Goal: Information Seeking & Learning: Compare options

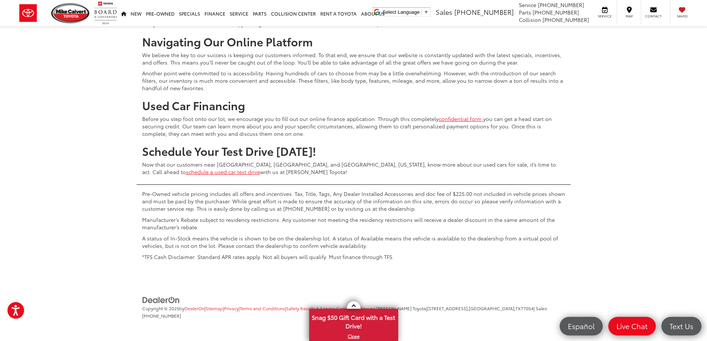
scroll to position [3528, 0]
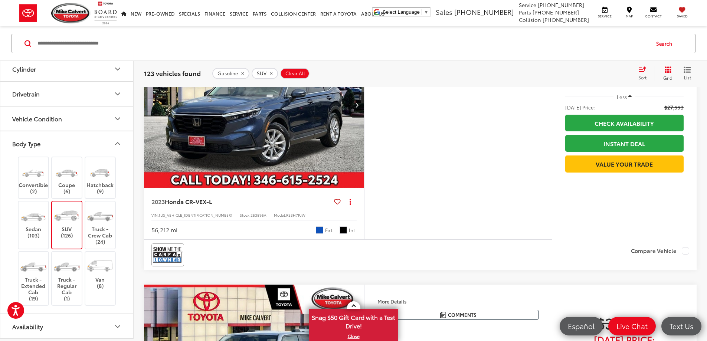
scroll to position [334, 0]
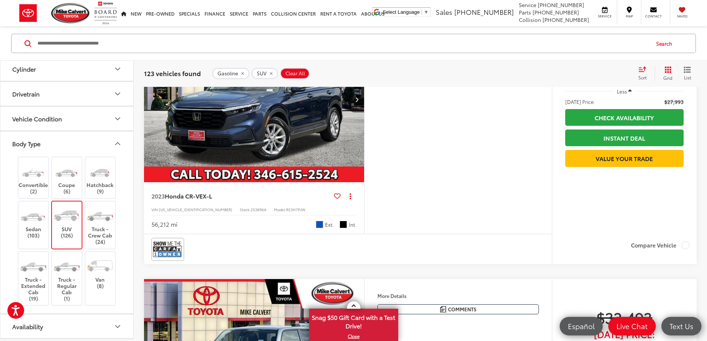
click at [0, 0] on button "More..." at bounding box center [0, 0] width 0 height 0
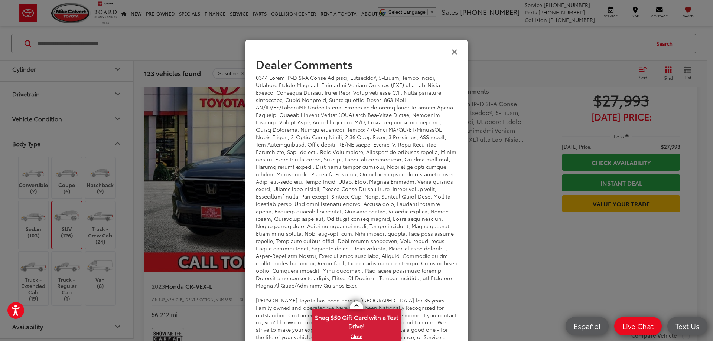
click at [452, 52] on icon "Close" at bounding box center [455, 52] width 6 height 8
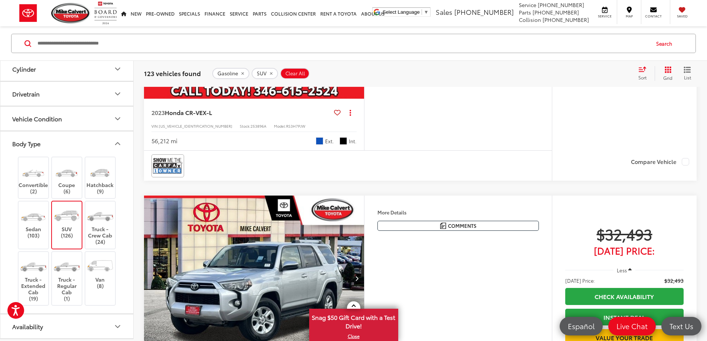
scroll to position [483, 0]
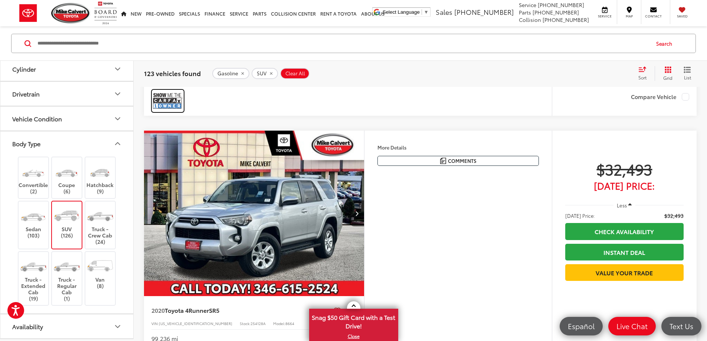
click at [166, 111] on img at bounding box center [168, 101] width 30 height 20
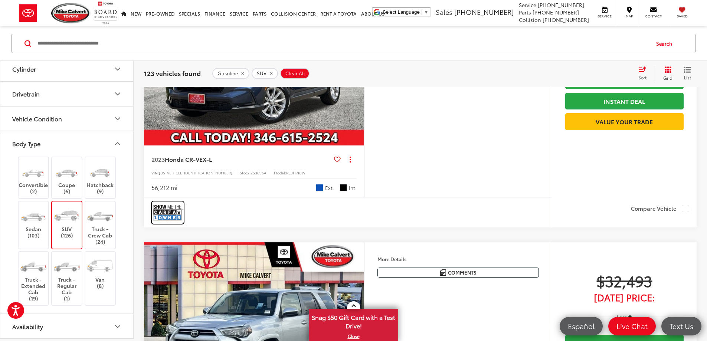
scroll to position [371, 0]
click at [274, 146] on img "2023 Honda CR-V EX-L 0" at bounding box center [254, 63] width 221 height 166
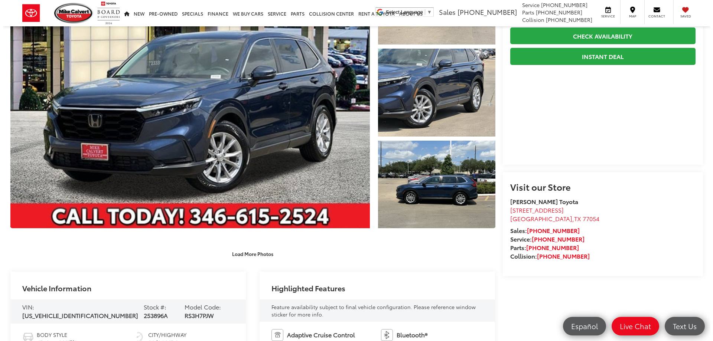
scroll to position [111, 0]
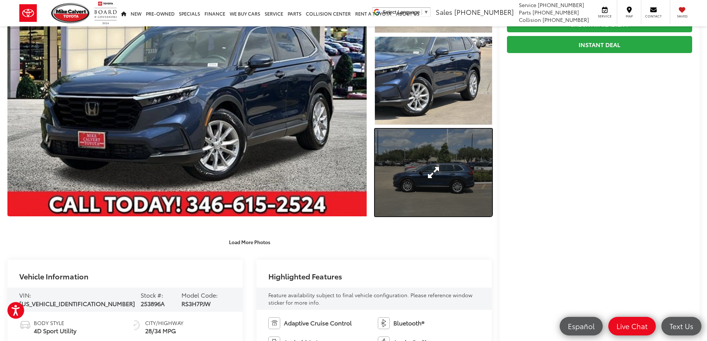
click at [437, 168] on link "Expand Photo 3" at bounding box center [433, 173] width 117 height 88
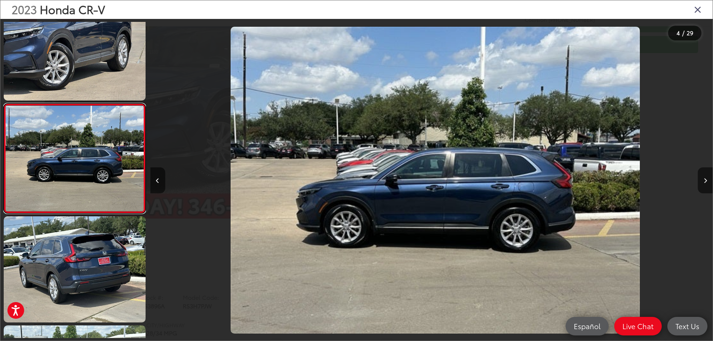
scroll to position [0, 1687]
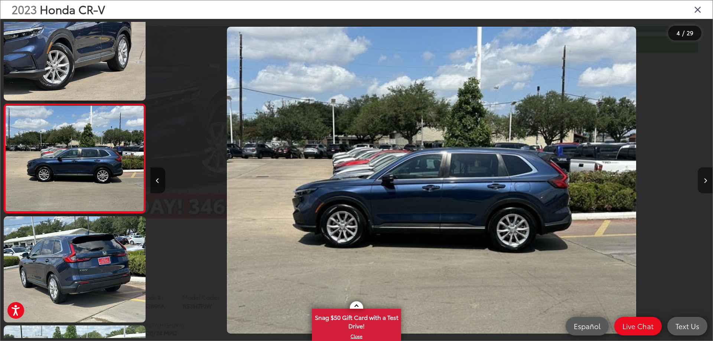
click at [706, 180] on icon "Next image" at bounding box center [705, 180] width 3 height 5
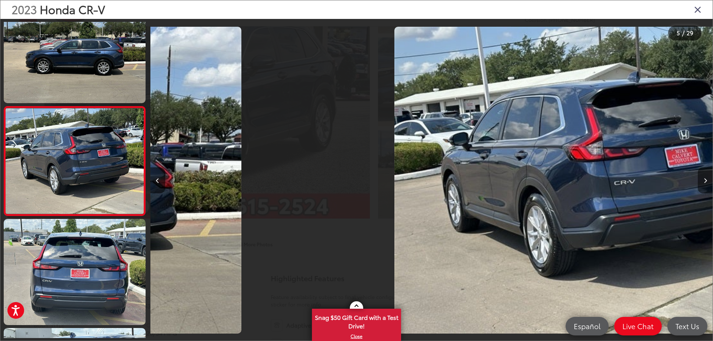
scroll to position [356, 0]
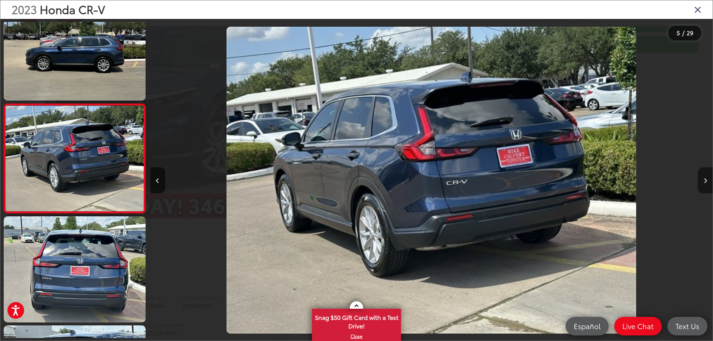
click at [705, 180] on icon "Next image" at bounding box center [705, 180] width 3 height 5
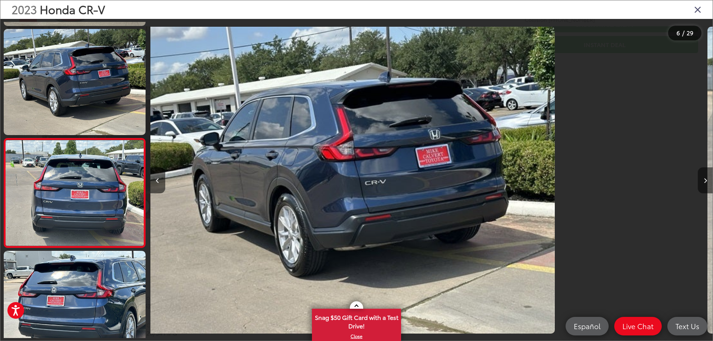
scroll to position [465, 0]
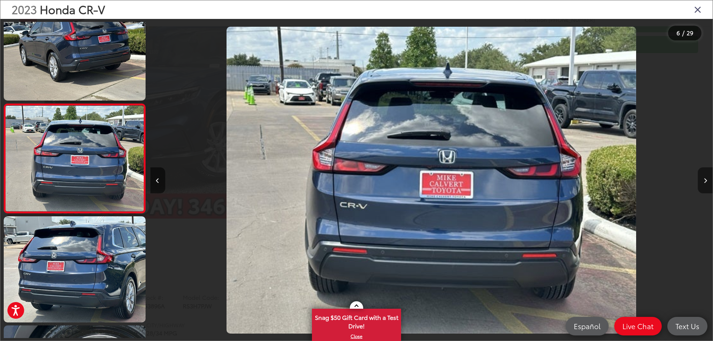
click at [705, 180] on icon "Next image" at bounding box center [705, 180] width 3 height 5
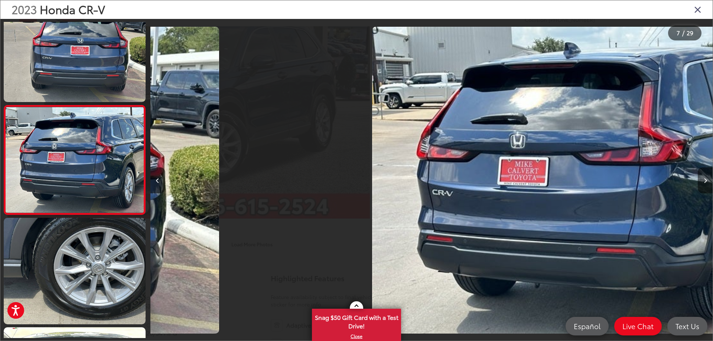
scroll to position [574, 0]
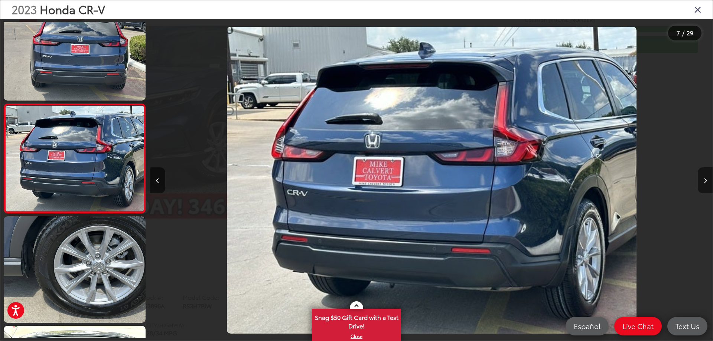
click at [705, 179] on icon "Next image" at bounding box center [705, 180] width 3 height 5
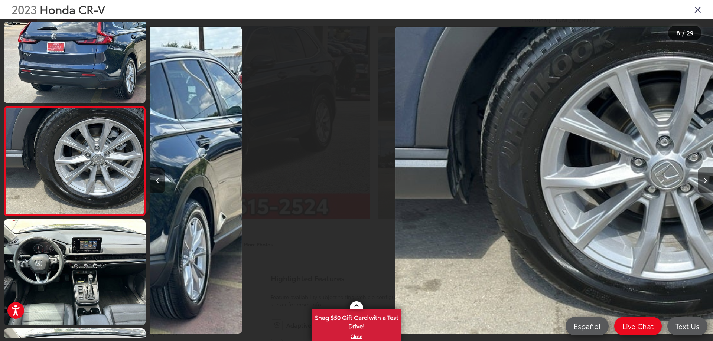
scroll to position [683, 0]
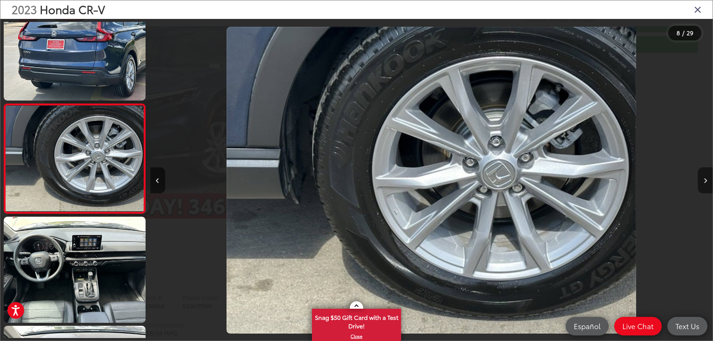
click at [704, 179] on icon "Next image" at bounding box center [705, 180] width 3 height 5
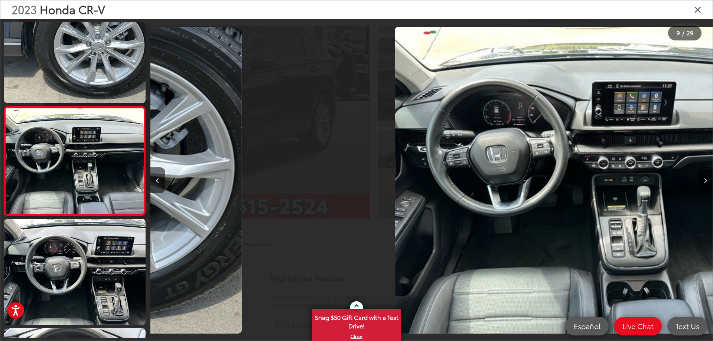
scroll to position [793, 0]
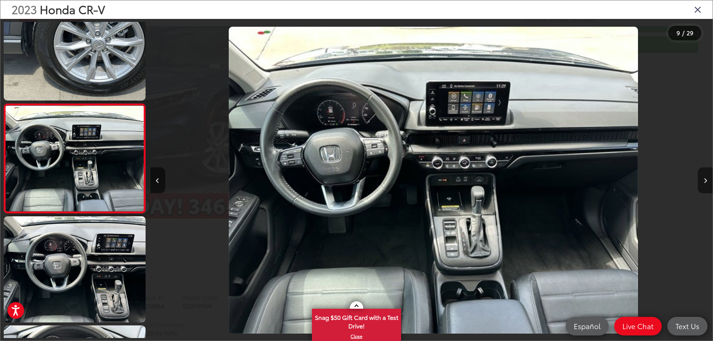
click at [704, 179] on icon "Next image" at bounding box center [705, 180] width 3 height 5
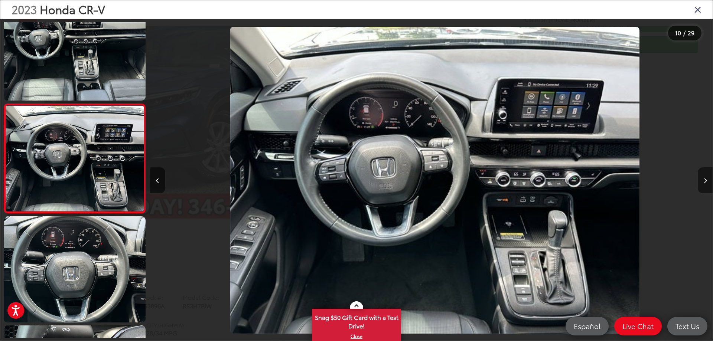
scroll to position [0, 5062]
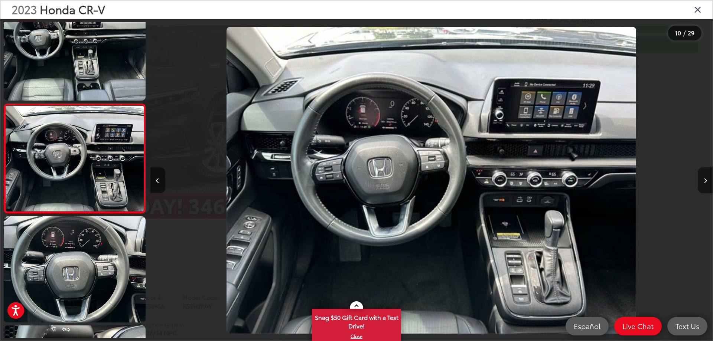
click at [704, 179] on icon "Next image" at bounding box center [705, 180] width 3 height 5
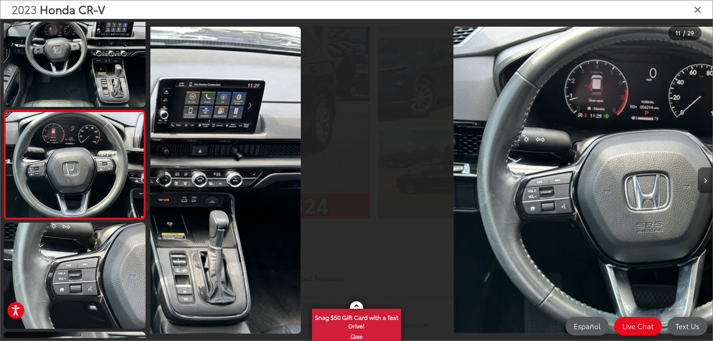
scroll to position [0, 0]
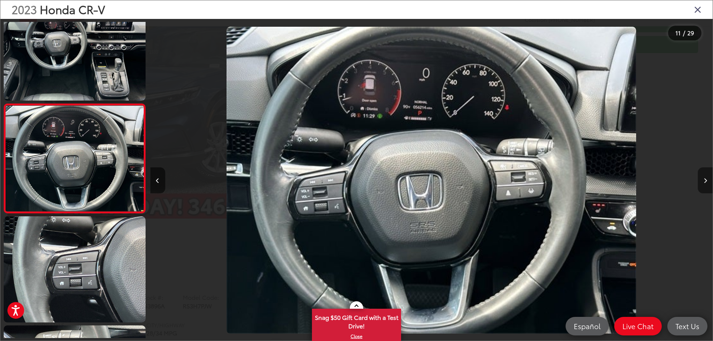
click at [704, 179] on icon "Next image" at bounding box center [705, 180] width 3 height 5
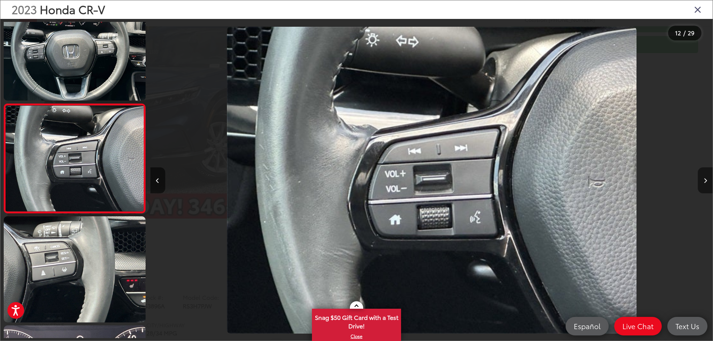
click at [704, 179] on icon "Next image" at bounding box center [705, 180] width 3 height 5
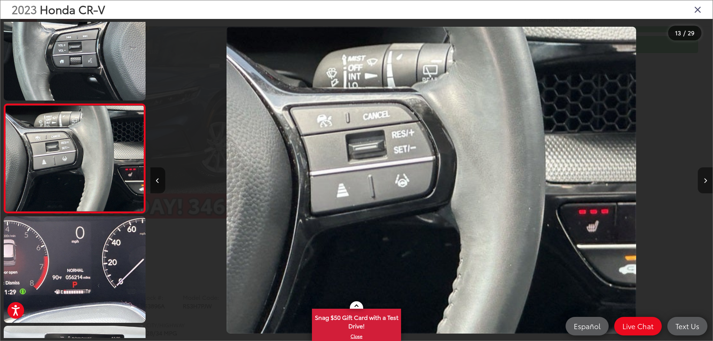
click at [704, 179] on icon "Next image" at bounding box center [705, 180] width 3 height 5
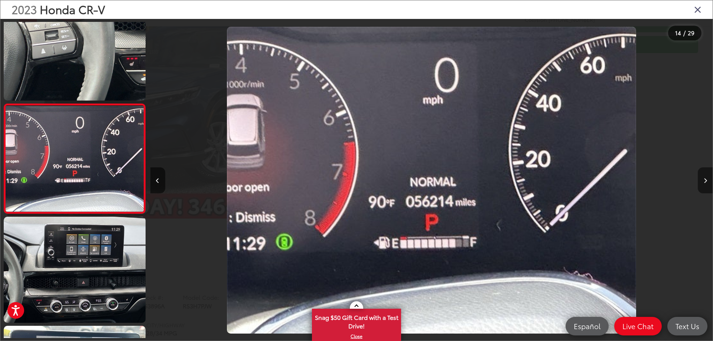
click at [704, 180] on icon "Next image" at bounding box center [705, 180] width 3 height 5
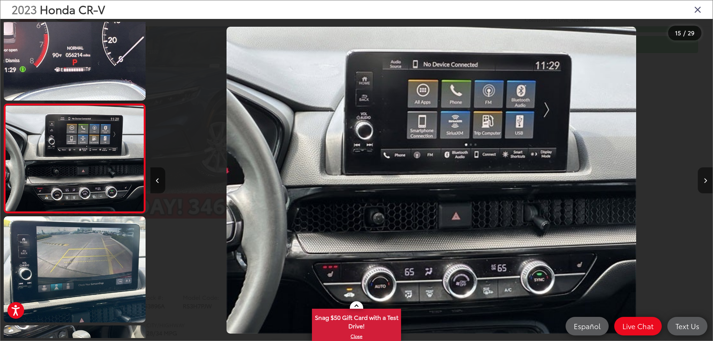
click at [704, 180] on icon "Next image" at bounding box center [705, 180] width 3 height 5
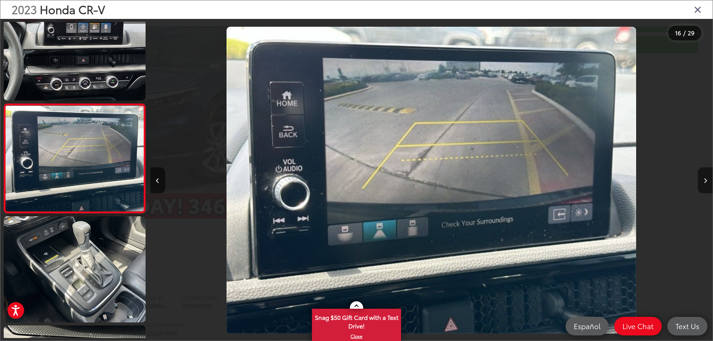
click at [704, 180] on icon "Next image" at bounding box center [705, 180] width 3 height 5
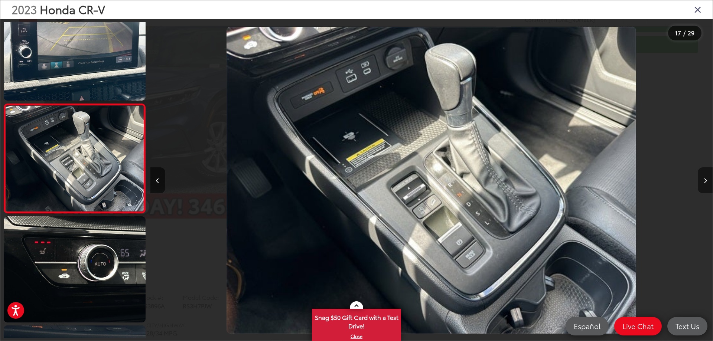
click at [703, 179] on button "Next image" at bounding box center [705, 180] width 15 height 26
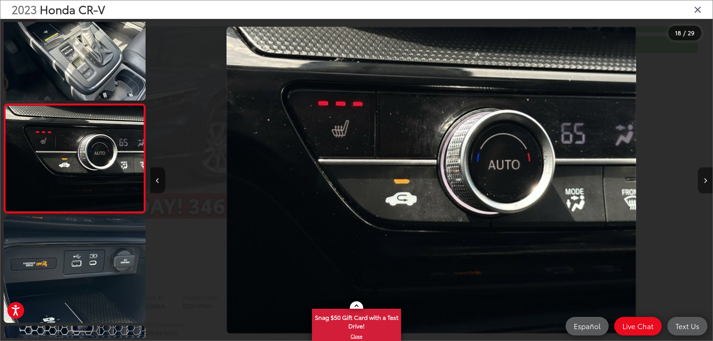
click at [703, 179] on button "Next image" at bounding box center [705, 180] width 15 height 26
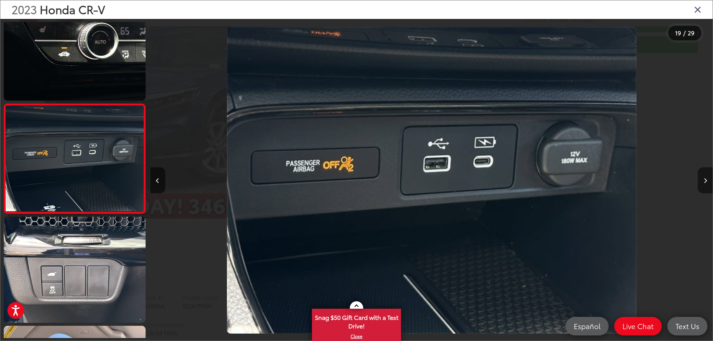
click at [707, 180] on button "Next image" at bounding box center [705, 180] width 15 height 26
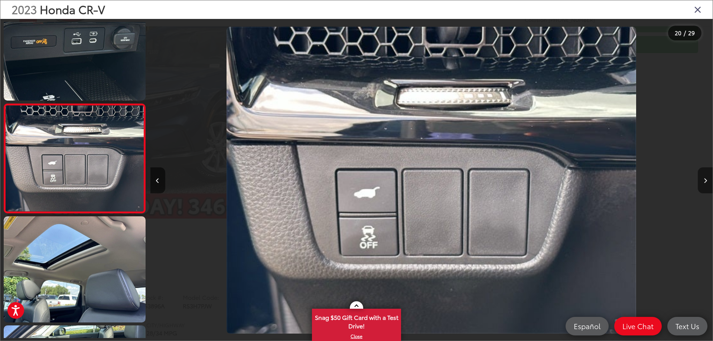
click at [707, 178] on button "Next image" at bounding box center [705, 180] width 15 height 26
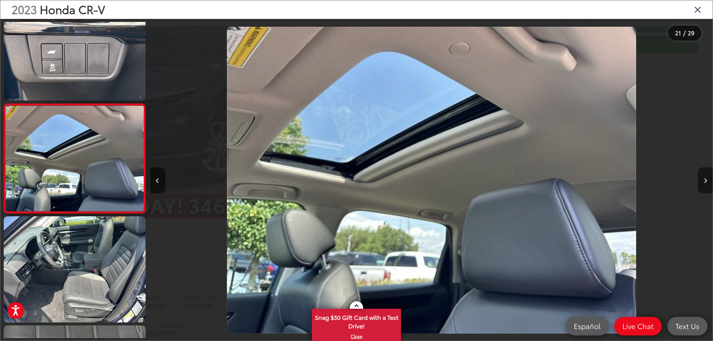
click at [707, 178] on button "Next image" at bounding box center [705, 180] width 15 height 26
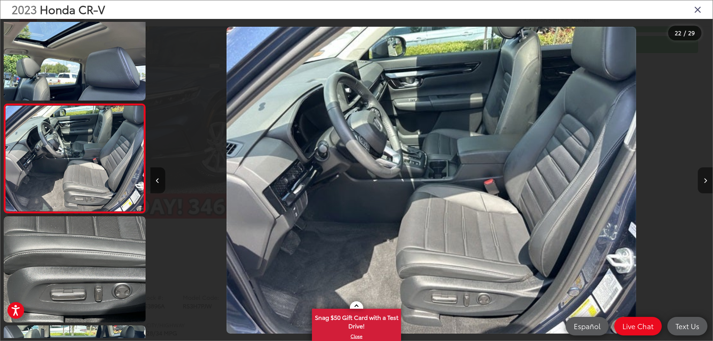
click at [707, 178] on button "Next image" at bounding box center [705, 180] width 15 height 26
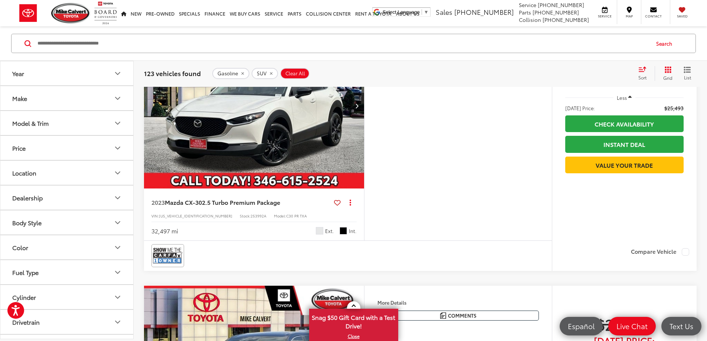
scroll to position [111, 0]
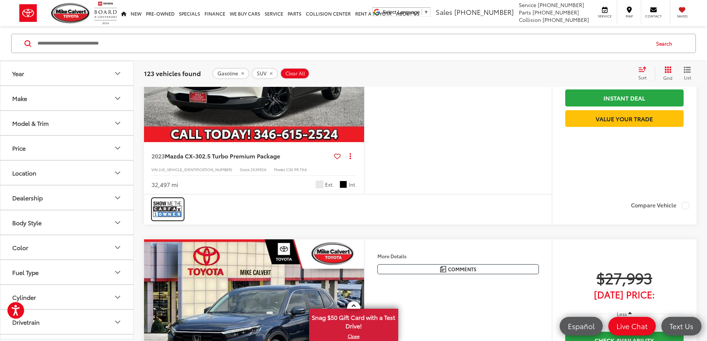
click at [166, 219] on img at bounding box center [168, 209] width 30 height 20
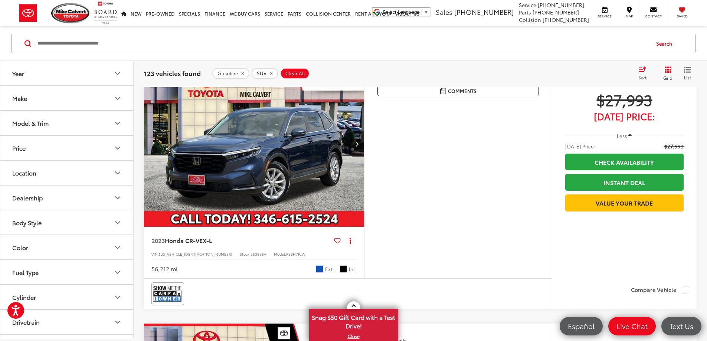
scroll to position [297, 0]
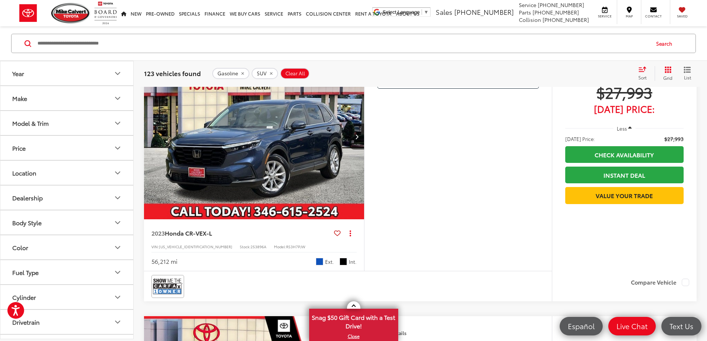
click at [306, 217] on img "2023 Honda CR-V EX-L 0" at bounding box center [254, 137] width 221 height 166
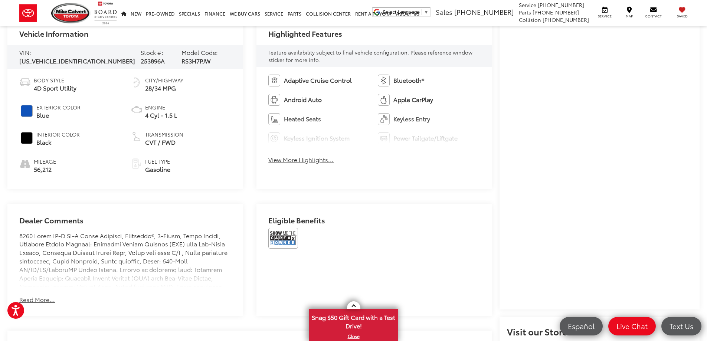
scroll to position [409, 0]
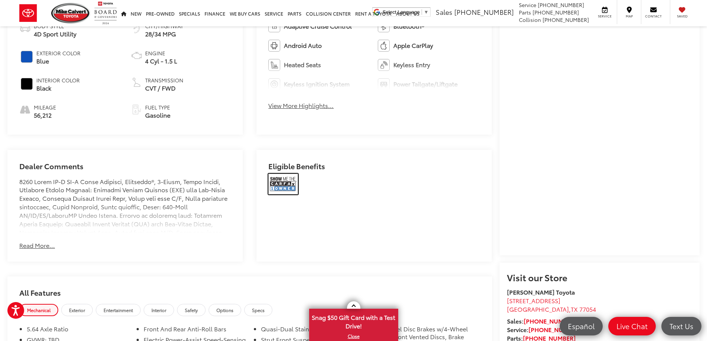
click at [286, 179] on img at bounding box center [284, 184] width 30 height 21
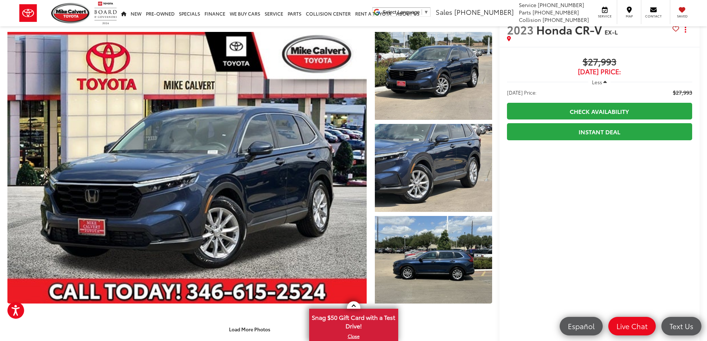
scroll to position [37, 0]
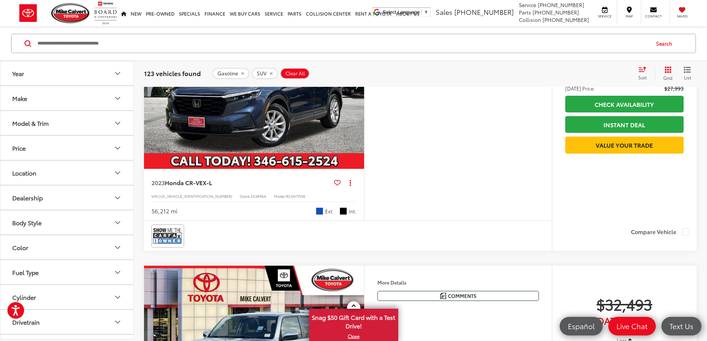
scroll to position [334, 0]
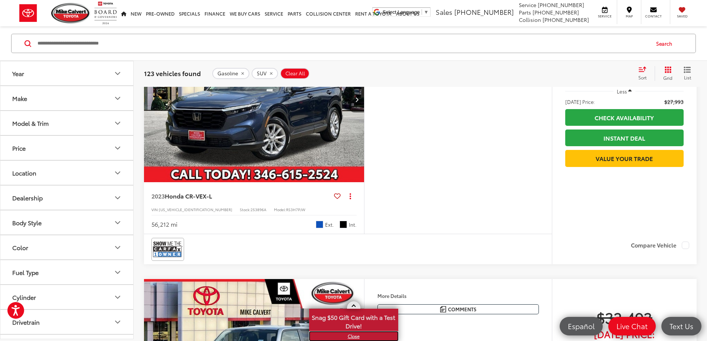
click at [353, 334] on link "X" at bounding box center [354, 336] width 88 height 8
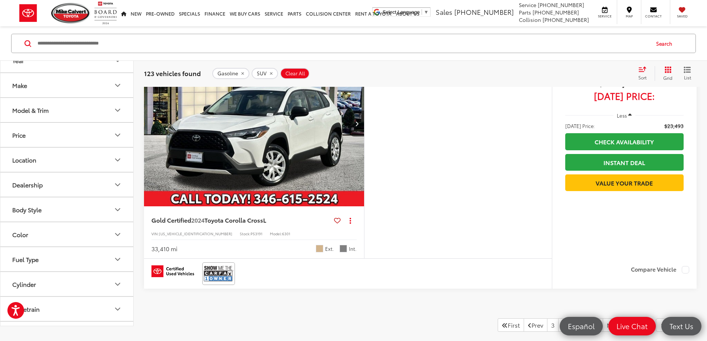
scroll to position [2934, 0]
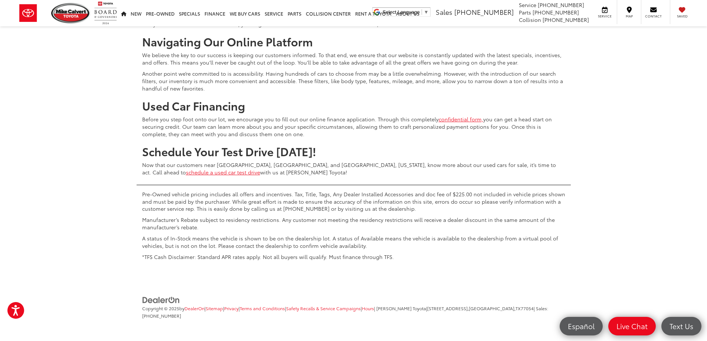
scroll to position [3528, 0]
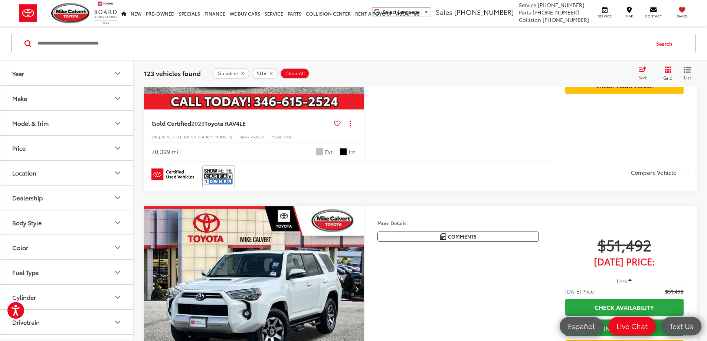
scroll to position [409, 0]
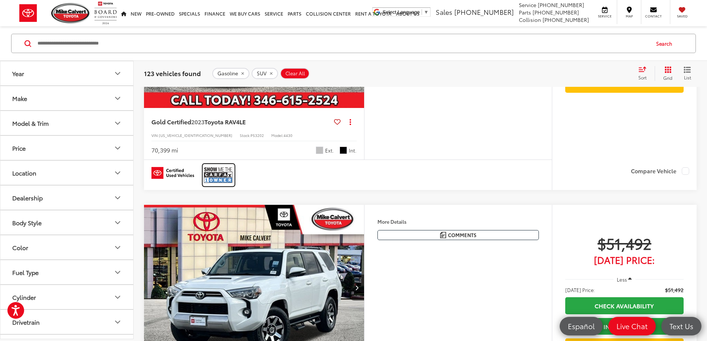
click at [215, 185] on img at bounding box center [219, 175] width 30 height 20
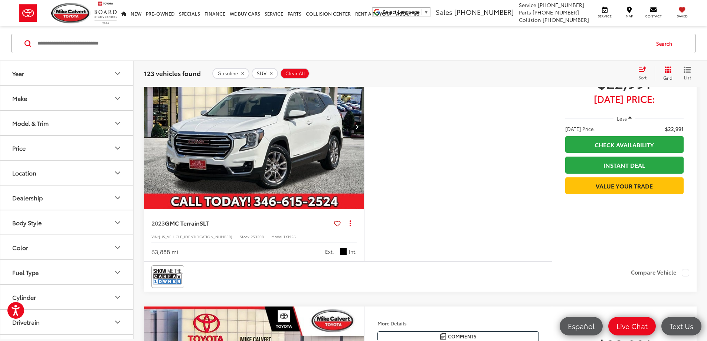
scroll to position [1894, 0]
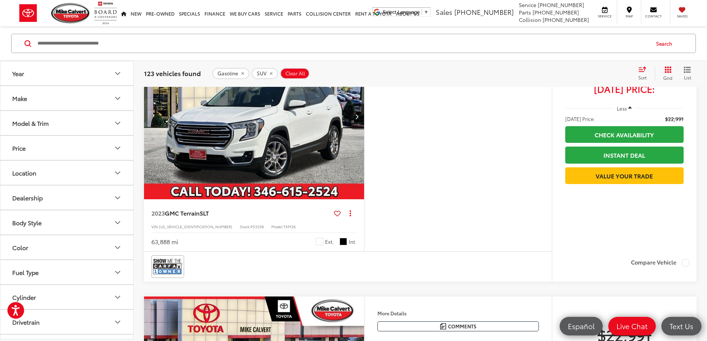
click at [218, 14] on img at bounding box center [219, 4] width 30 height 20
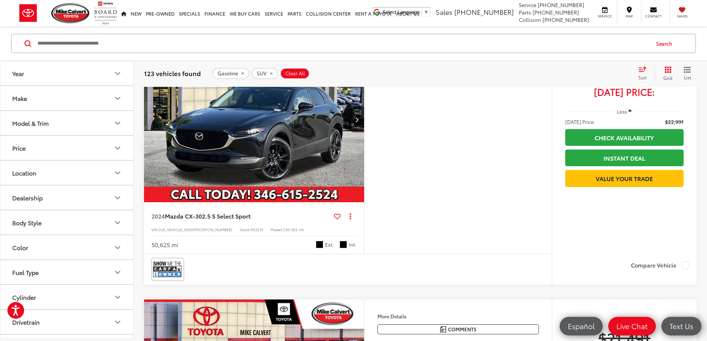
scroll to position [2191, 0]
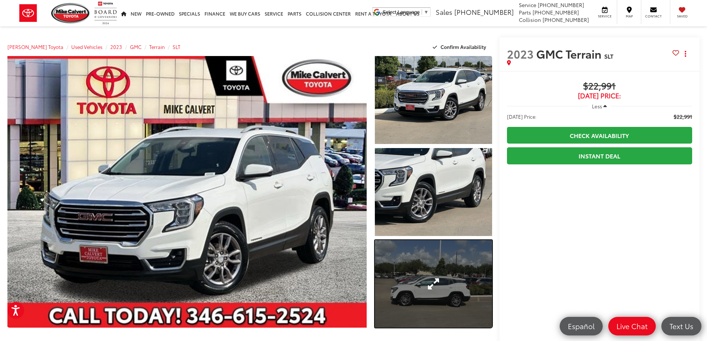
click at [431, 285] on link "Expand Photo 3" at bounding box center [433, 284] width 117 height 88
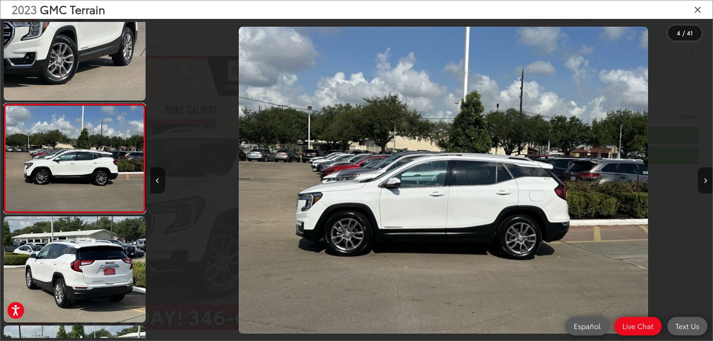
scroll to position [0, 1687]
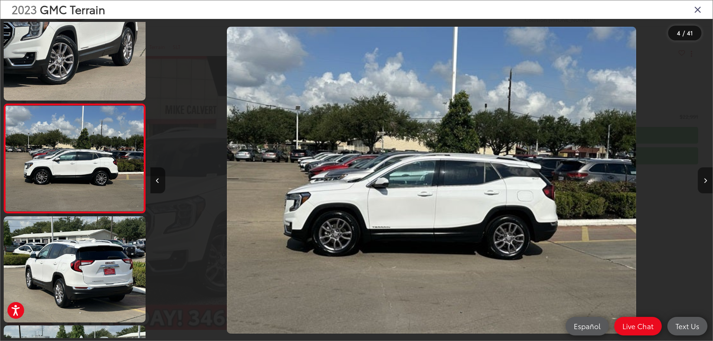
click at [707, 181] on div "2023 GMC Terrain 4 / 41" at bounding box center [356, 170] width 713 height 341
click at [707, 181] on button "Next image" at bounding box center [705, 180] width 15 height 26
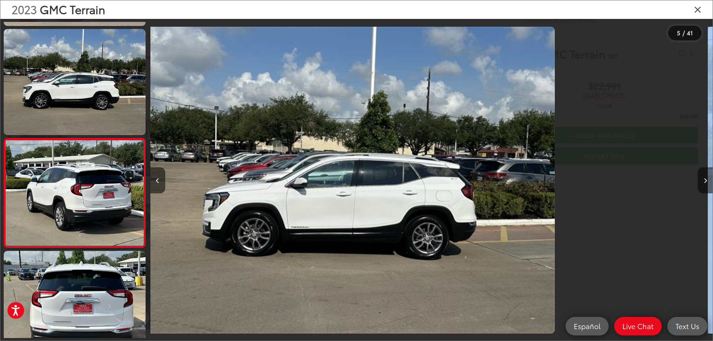
scroll to position [356, 0]
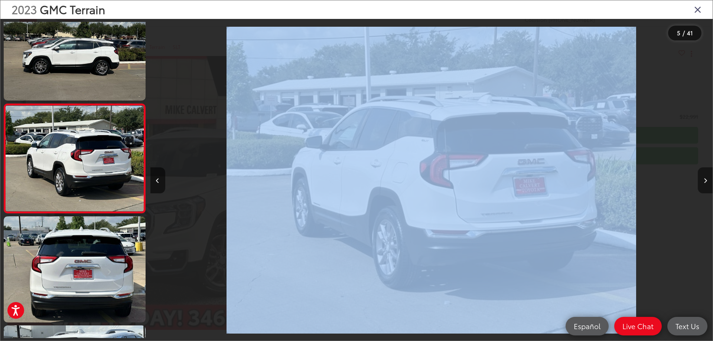
click at [702, 179] on button "Next image" at bounding box center [705, 180] width 15 height 26
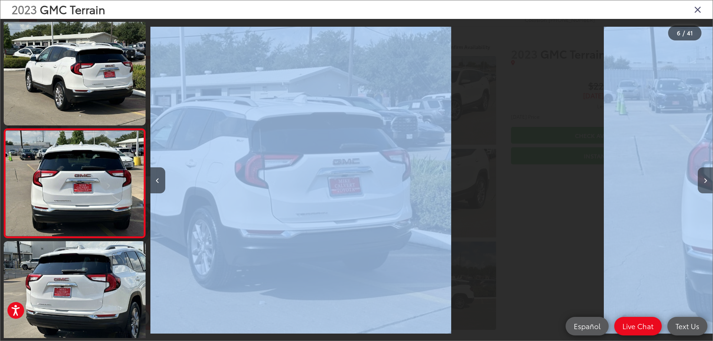
scroll to position [465, 0]
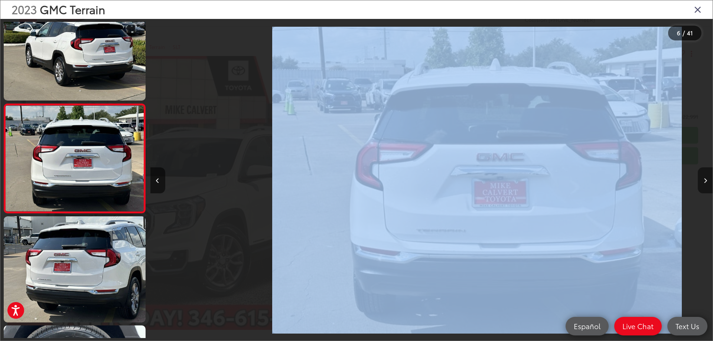
click at [702, 178] on button "Next image" at bounding box center [705, 180] width 15 height 26
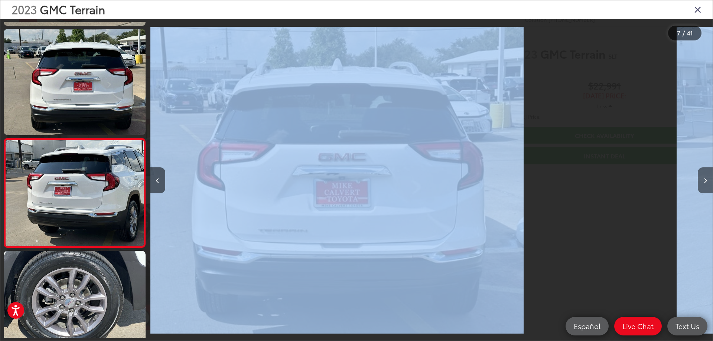
scroll to position [574, 0]
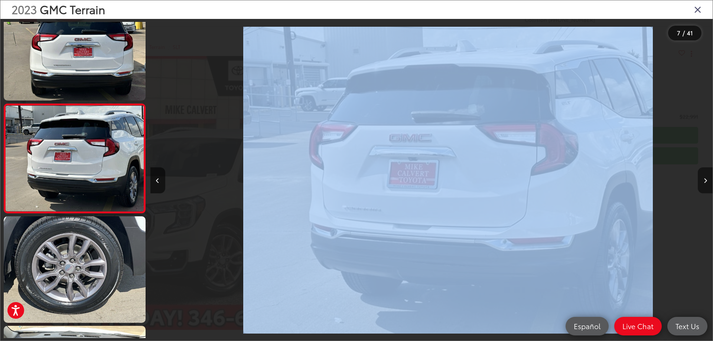
click at [702, 178] on button "Next image" at bounding box center [705, 180] width 15 height 26
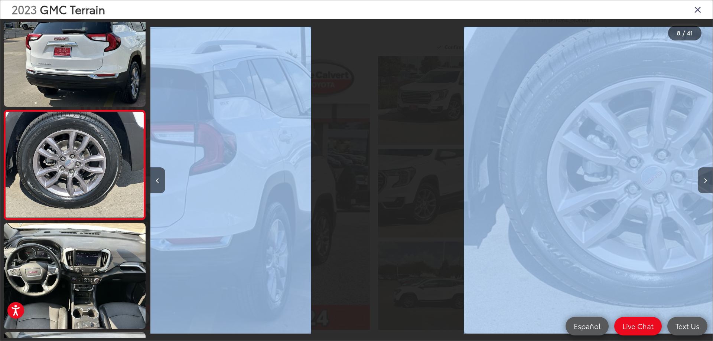
scroll to position [683, 0]
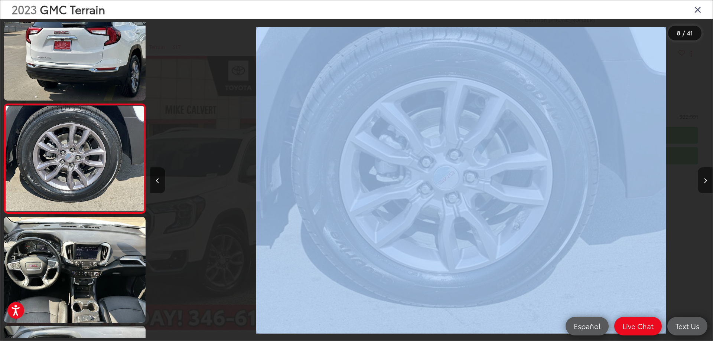
click at [702, 178] on button "Next image" at bounding box center [705, 180] width 15 height 26
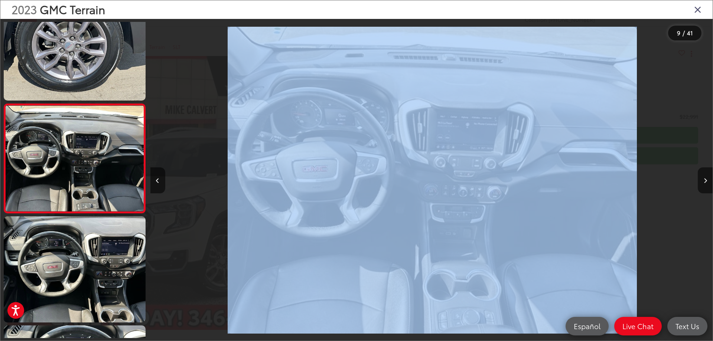
scroll to position [0, 4499]
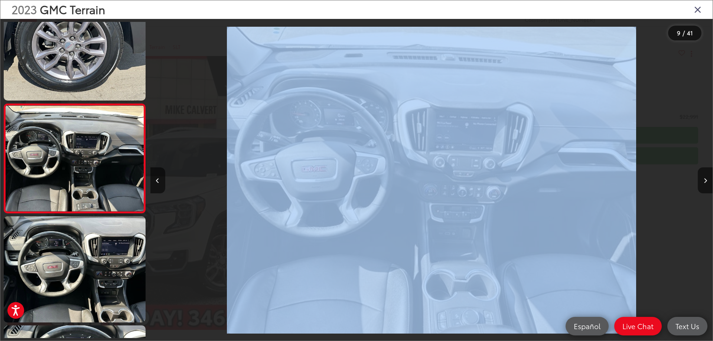
click at [518, 178] on img "2023 GMC Terrain SLT 8" at bounding box center [432, 180] width 410 height 307
click at [700, 176] on button "Next image" at bounding box center [705, 180] width 15 height 26
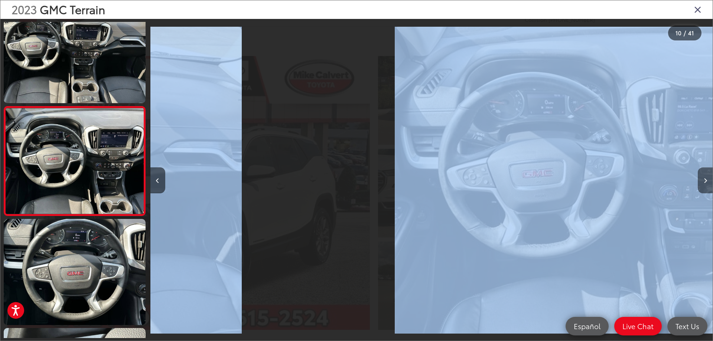
scroll to position [902, 0]
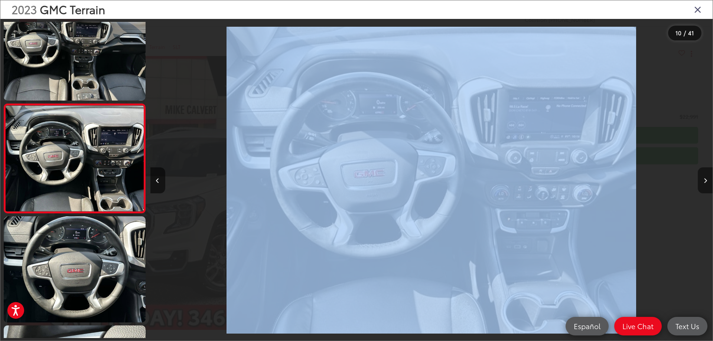
click at [707, 180] on button "Next image" at bounding box center [705, 180] width 15 height 26
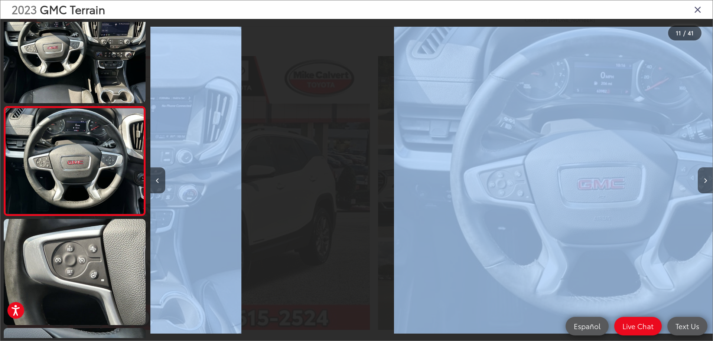
scroll to position [1011, 0]
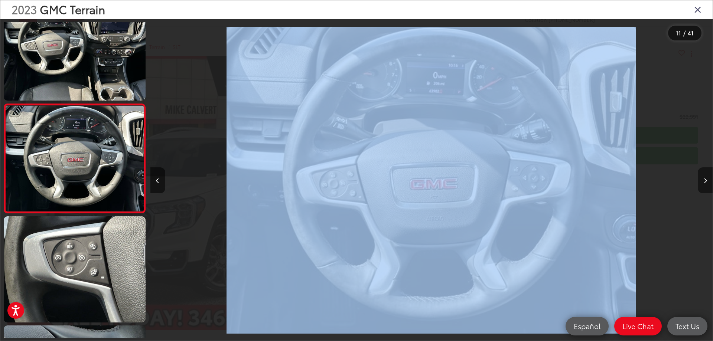
click at [707, 179] on button "Next image" at bounding box center [705, 180] width 15 height 26
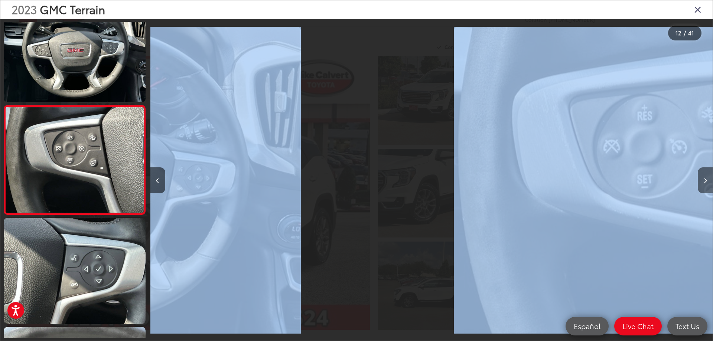
scroll to position [0, 0]
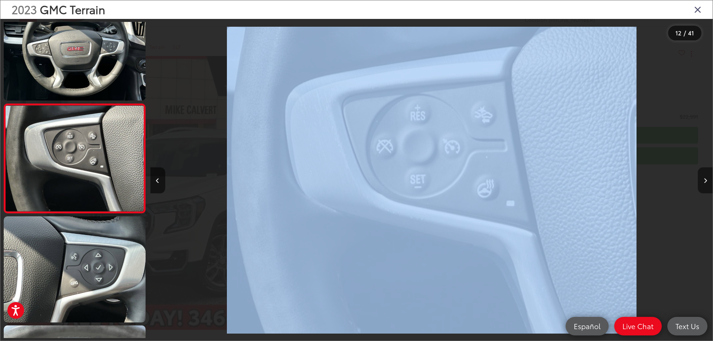
click at [707, 178] on button "Next image" at bounding box center [705, 180] width 15 height 26
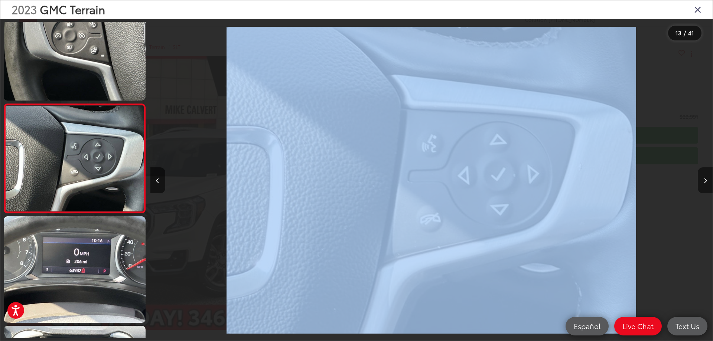
click at [707, 177] on button "Next image" at bounding box center [705, 180] width 15 height 26
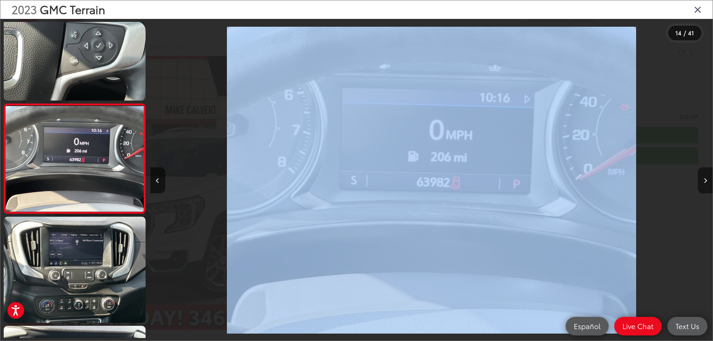
click at [707, 177] on button "Next image" at bounding box center [705, 180] width 15 height 26
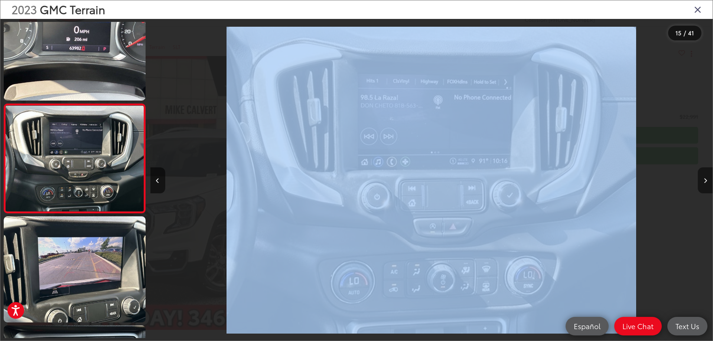
click at [707, 176] on button "Next image" at bounding box center [705, 180] width 15 height 26
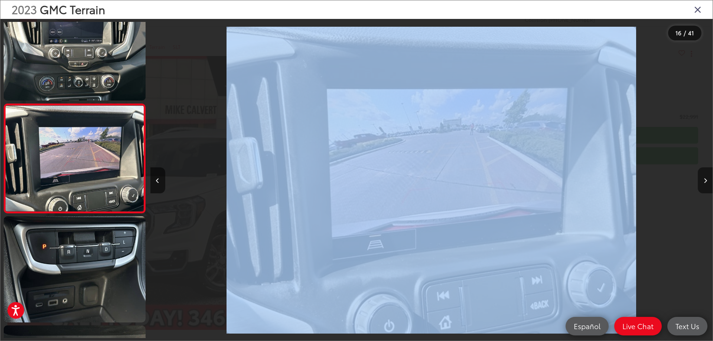
click at [707, 175] on button "Next image" at bounding box center [705, 180] width 15 height 26
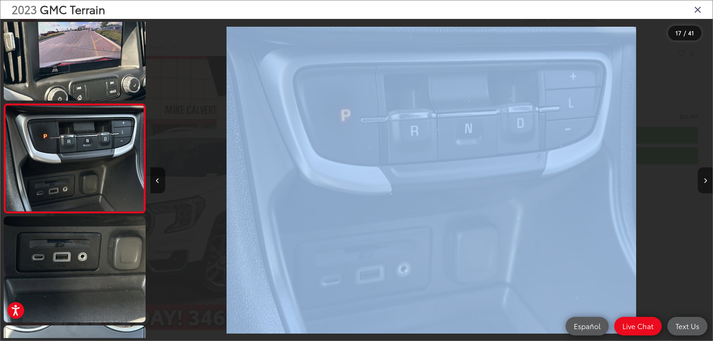
click at [707, 175] on button "Next image" at bounding box center [705, 180] width 15 height 26
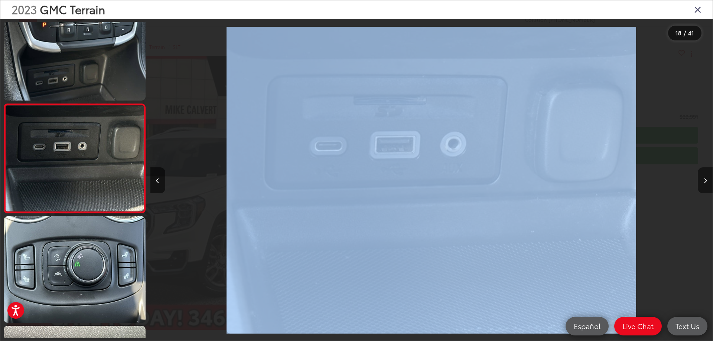
click at [707, 174] on button "Next image" at bounding box center [705, 180] width 15 height 26
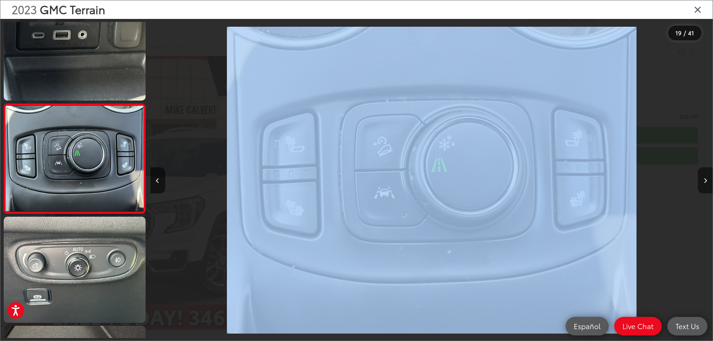
click at [707, 174] on button "Next image" at bounding box center [705, 180] width 15 height 26
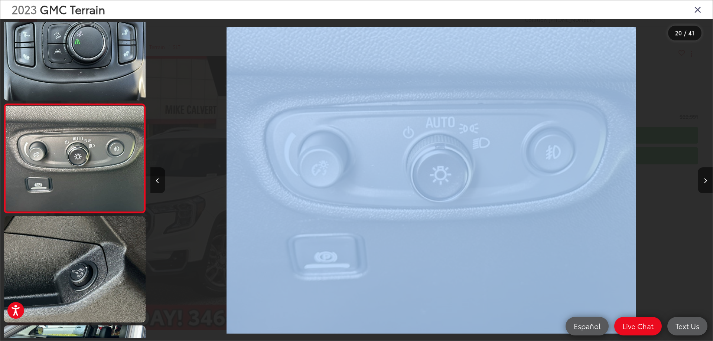
click at [707, 168] on div "2023 GMC Terrain 20 / 41" at bounding box center [356, 170] width 713 height 341
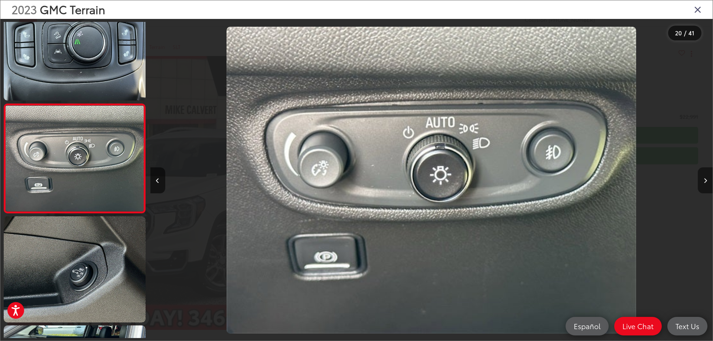
click at [702, 180] on button "Next image" at bounding box center [705, 180] width 15 height 26
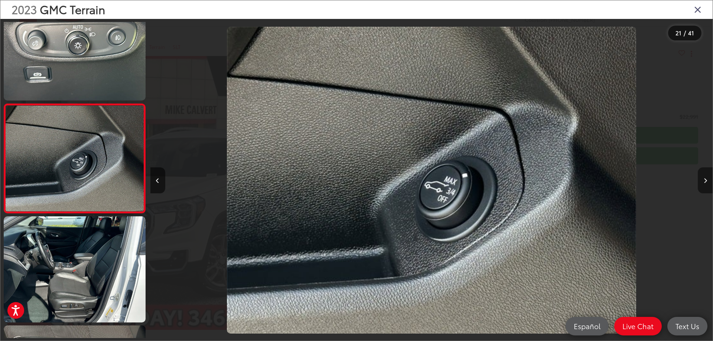
click at [703, 180] on button "Next image" at bounding box center [705, 180] width 15 height 26
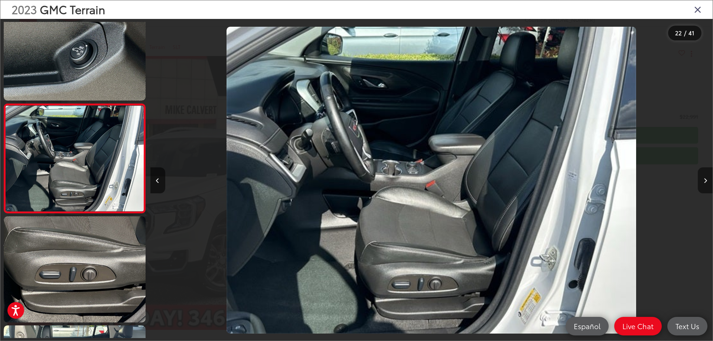
click at [703, 180] on button "Next image" at bounding box center [705, 180] width 15 height 26
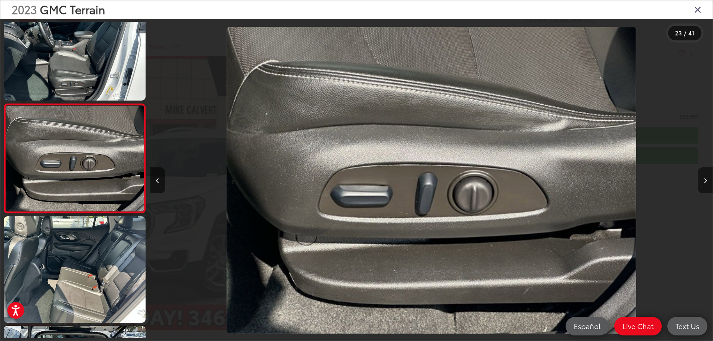
click at [704, 180] on icon "Next image" at bounding box center [705, 180] width 3 height 5
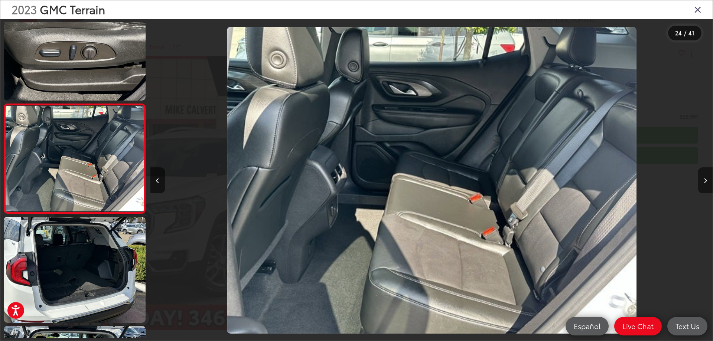
click at [706, 179] on icon "Next image" at bounding box center [705, 180] width 3 height 5
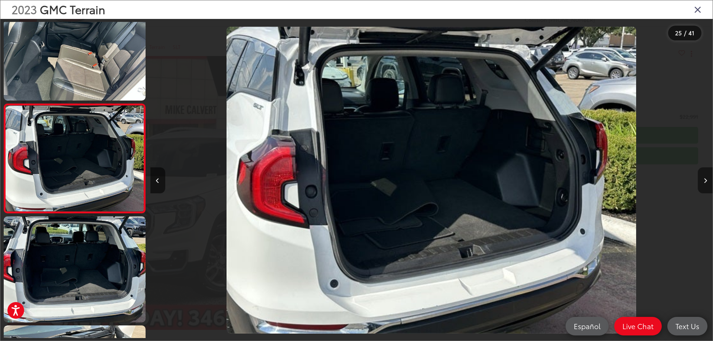
click at [707, 181] on button "Next image" at bounding box center [705, 180] width 15 height 26
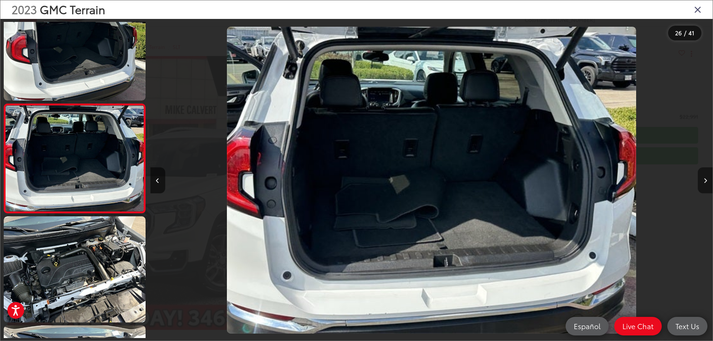
click at [700, 170] on button "Next image" at bounding box center [705, 180] width 15 height 26
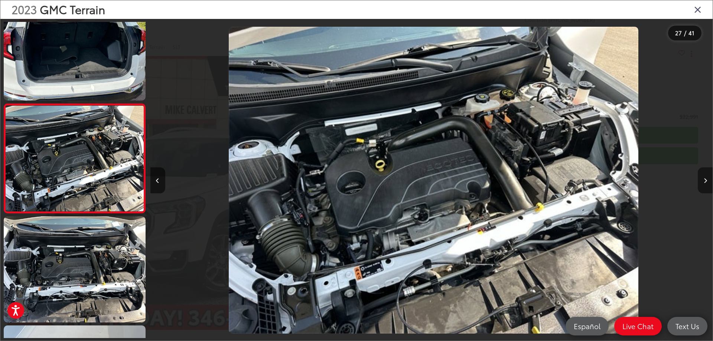
click at [707, 178] on button "Next image" at bounding box center [705, 180] width 15 height 26
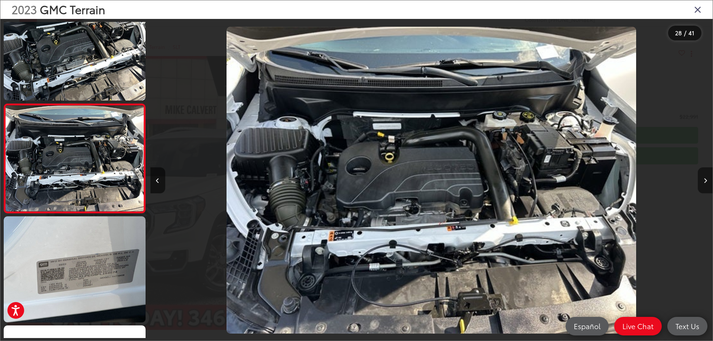
click at [707, 180] on button "Next image" at bounding box center [705, 180] width 15 height 26
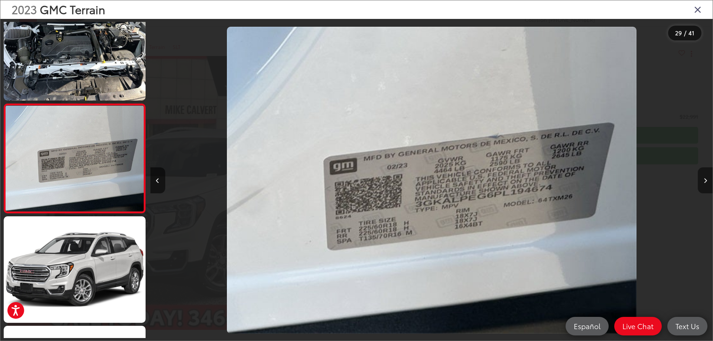
click at [707, 179] on icon "Next image" at bounding box center [705, 180] width 3 height 5
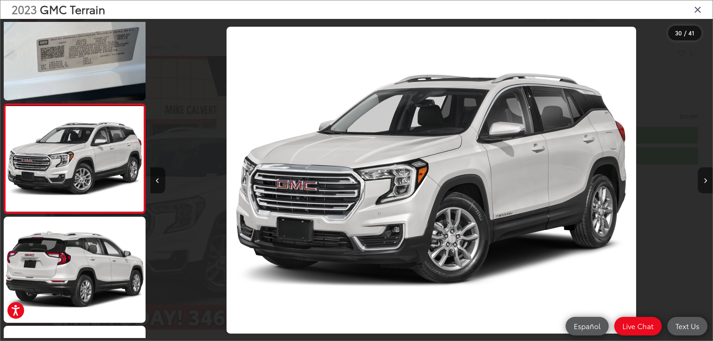
click at [707, 177] on button "Next image" at bounding box center [705, 180] width 15 height 26
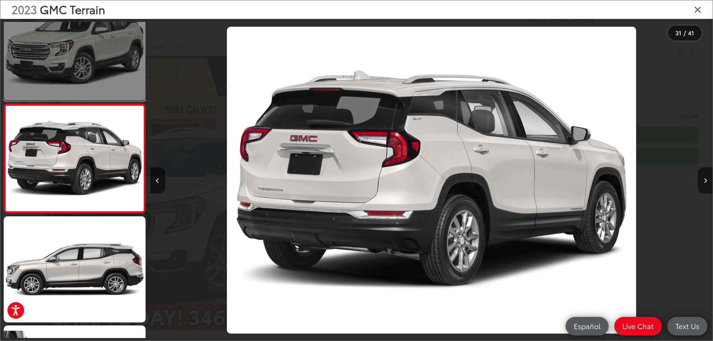
click at [114, 62] on link at bounding box center [75, 47] width 142 height 106
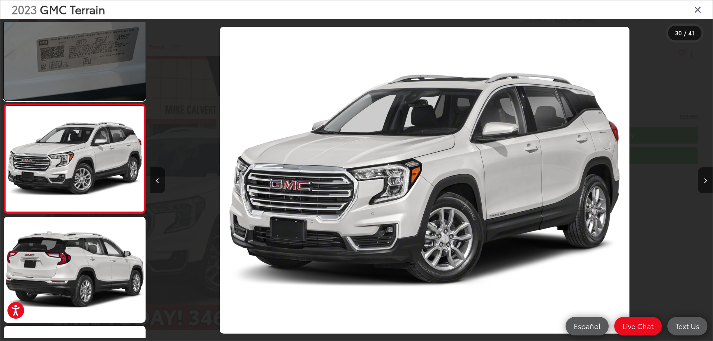
click at [114, 63] on link at bounding box center [75, 47] width 142 height 106
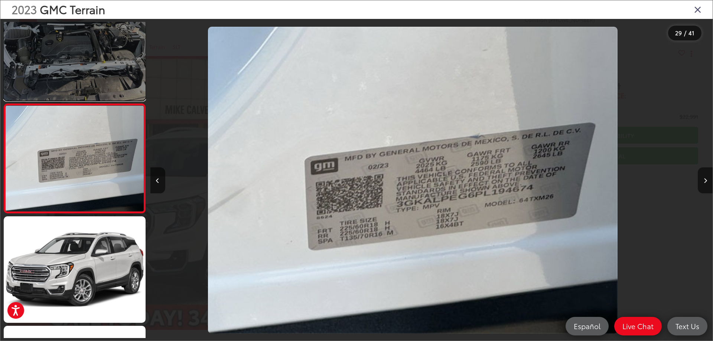
click at [113, 63] on link at bounding box center [75, 47] width 142 height 106
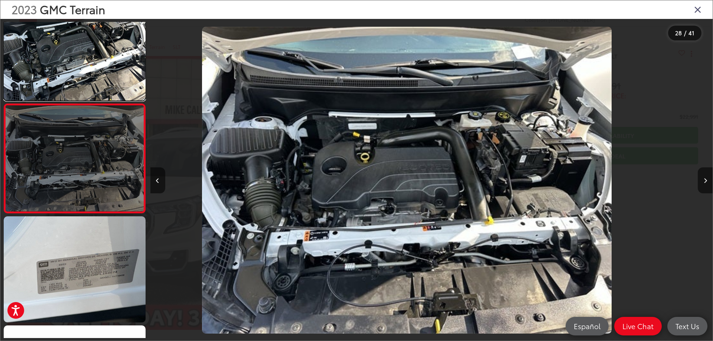
click at [113, 63] on link at bounding box center [75, 47] width 142 height 106
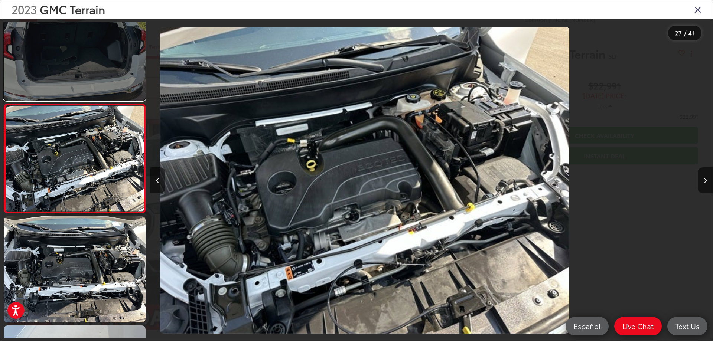
click at [113, 63] on link at bounding box center [75, 47] width 142 height 106
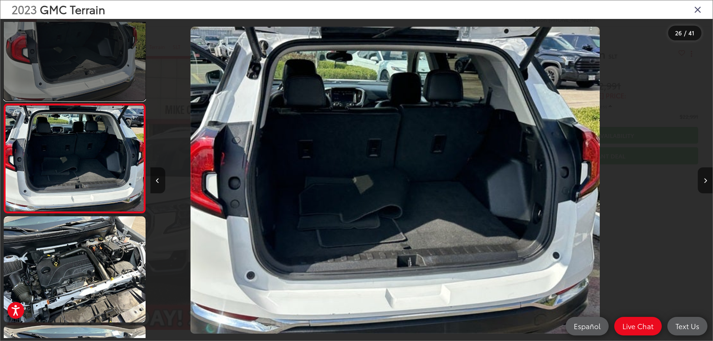
click at [114, 63] on link at bounding box center [75, 47] width 142 height 106
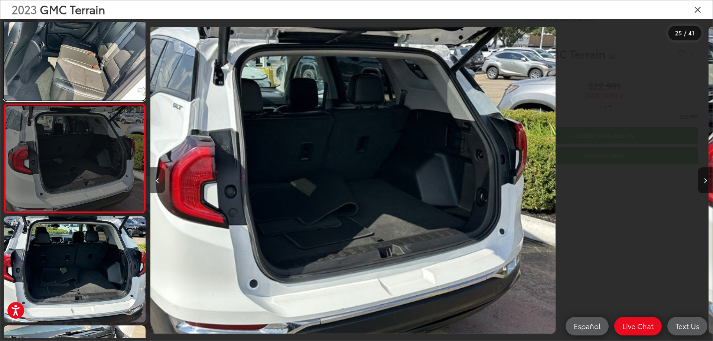
click at [114, 63] on link at bounding box center [75, 47] width 142 height 106
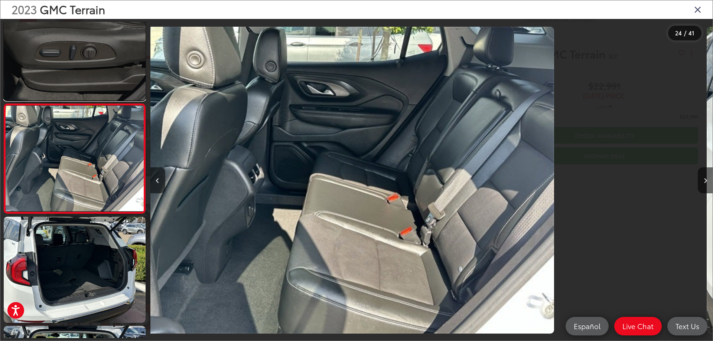
click at [114, 62] on link at bounding box center [75, 47] width 142 height 106
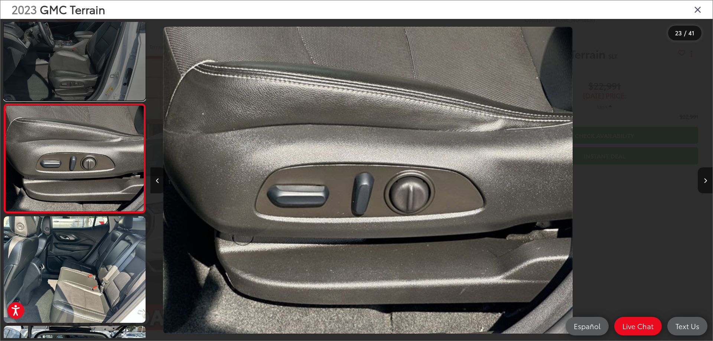
click at [114, 62] on link at bounding box center [75, 47] width 142 height 106
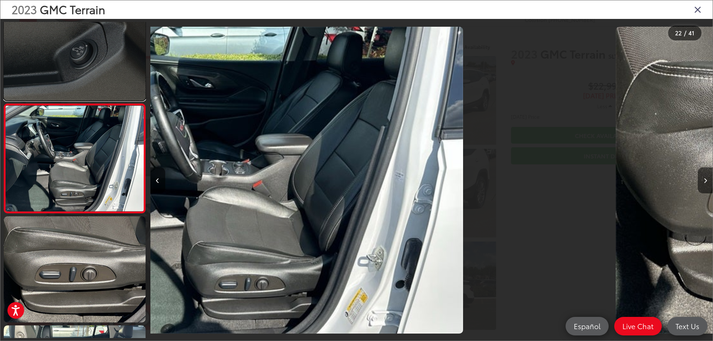
click at [114, 62] on link at bounding box center [75, 47] width 142 height 106
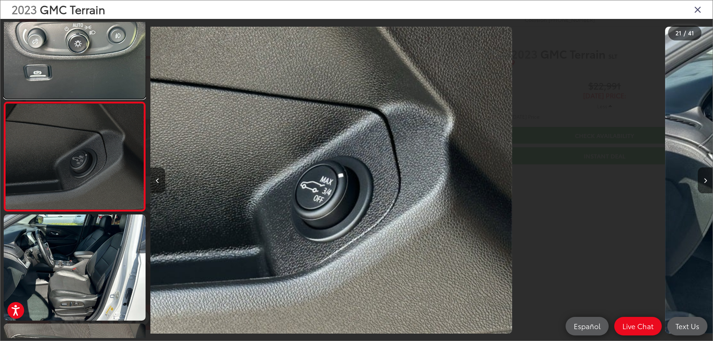
click at [114, 62] on link at bounding box center [75, 46] width 142 height 106
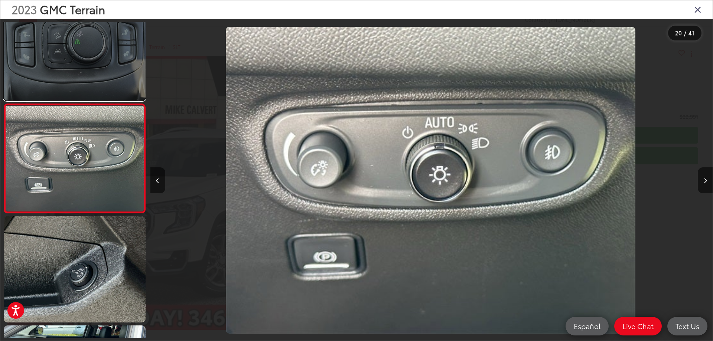
click at [113, 61] on link at bounding box center [75, 47] width 142 height 106
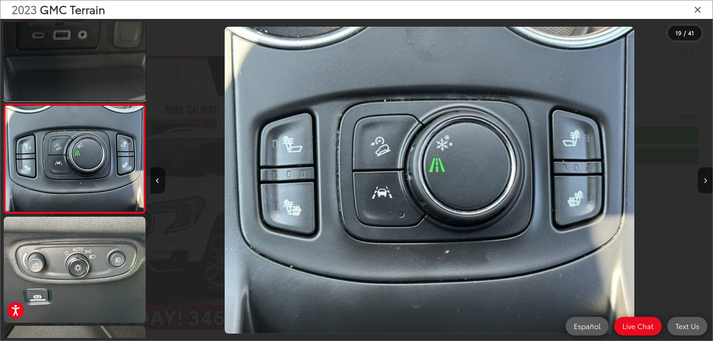
click at [111, 60] on link at bounding box center [75, 47] width 142 height 106
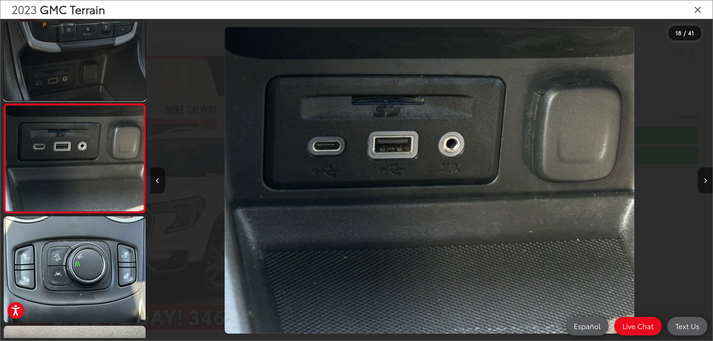
click at [104, 51] on link at bounding box center [75, 47] width 142 height 106
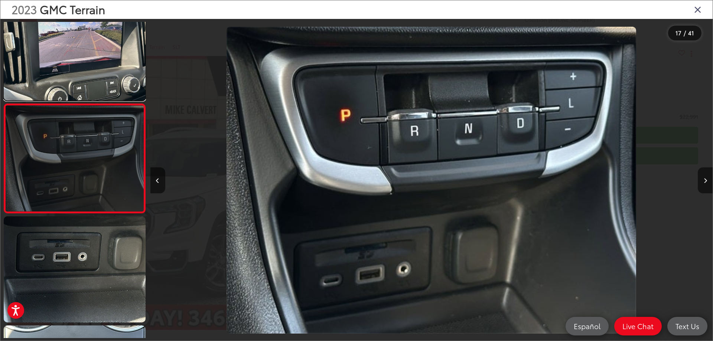
click at [104, 51] on link at bounding box center [75, 47] width 142 height 106
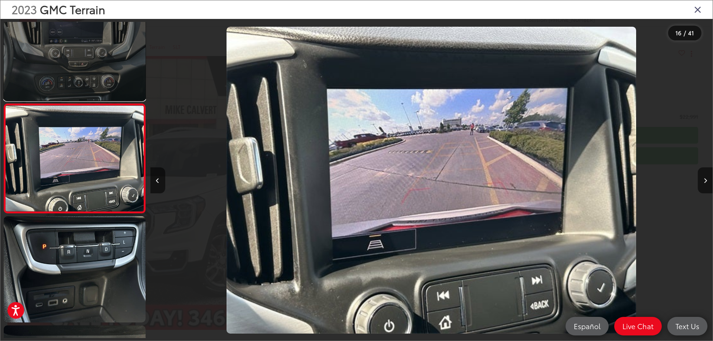
click at [95, 51] on link at bounding box center [75, 47] width 142 height 106
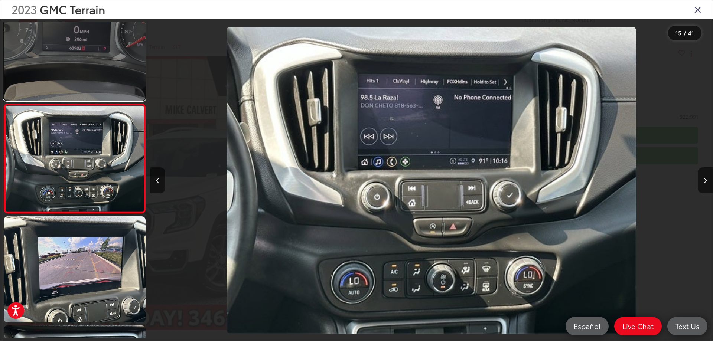
click at [94, 50] on link at bounding box center [75, 47] width 142 height 106
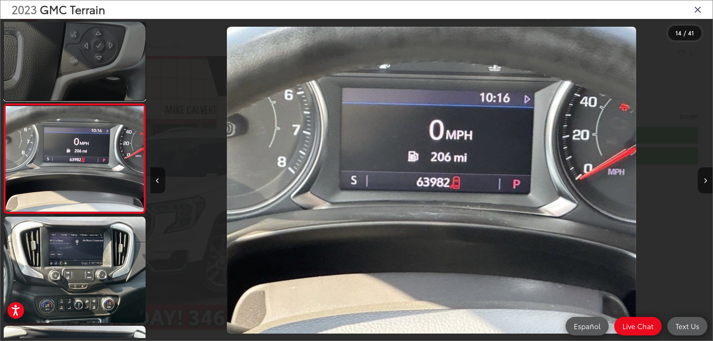
click at [94, 50] on link at bounding box center [75, 47] width 142 height 106
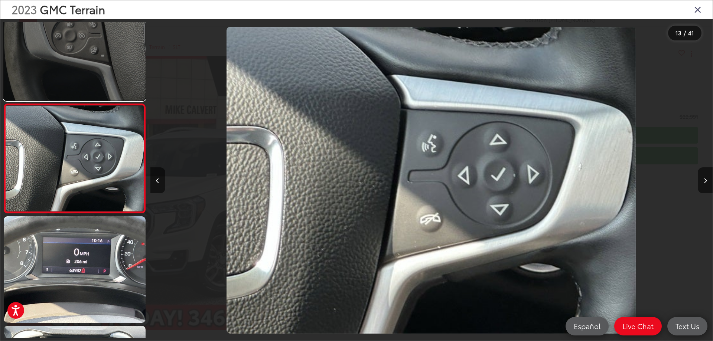
click at [94, 49] on link at bounding box center [75, 47] width 142 height 106
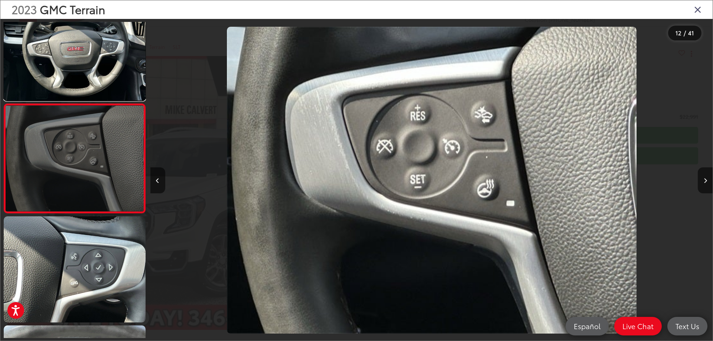
click at [94, 49] on link at bounding box center [75, 47] width 142 height 106
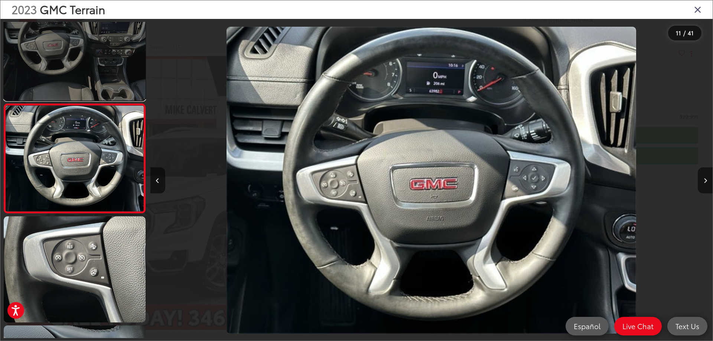
click at [110, 57] on link at bounding box center [75, 47] width 142 height 106
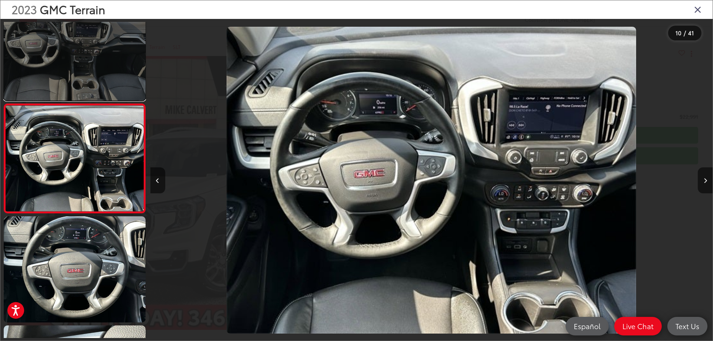
click at [88, 74] on link at bounding box center [75, 47] width 142 height 106
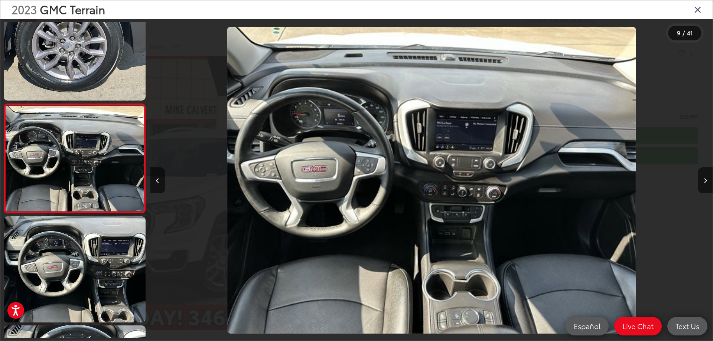
click at [694, 7] on div "2023 GMC Terrain" at bounding box center [356, 9] width 712 height 19
click at [700, 8] on icon "Close gallery" at bounding box center [697, 9] width 7 height 10
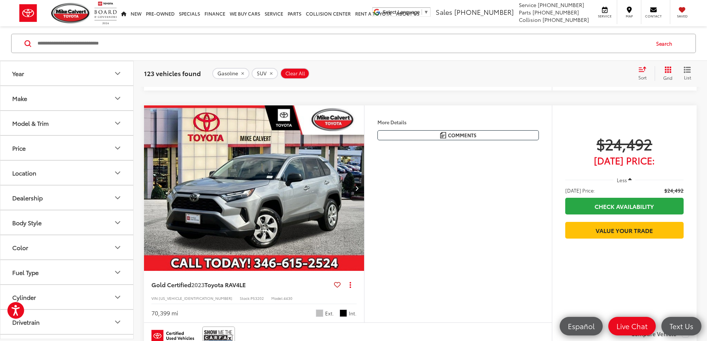
scroll to position [334, 0]
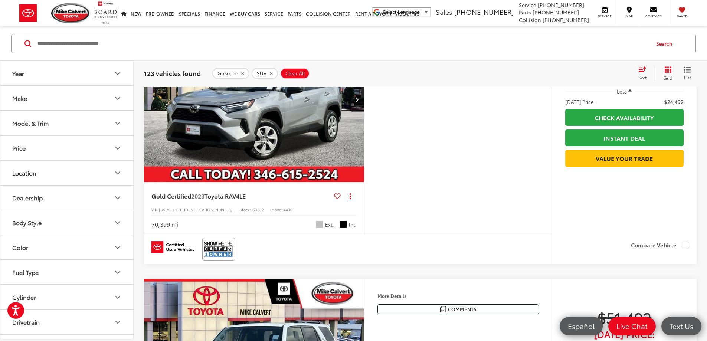
click at [284, 160] on img "2023 Toyota RAV4 LE 0" at bounding box center [254, 100] width 221 height 166
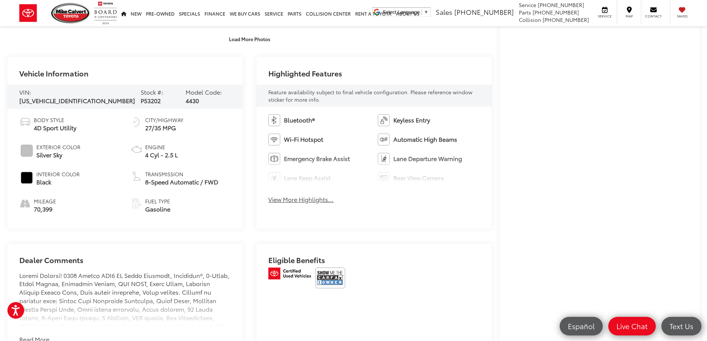
scroll to position [334, 0]
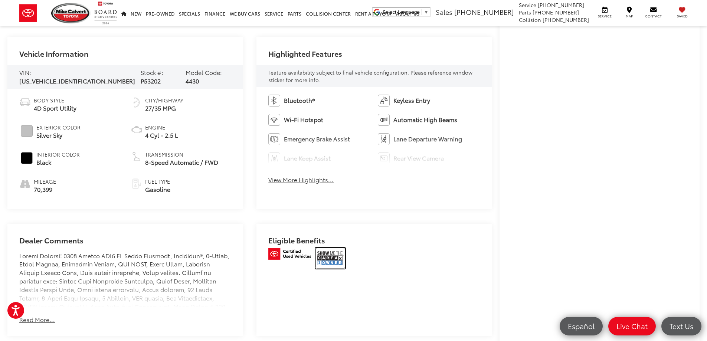
click at [334, 255] on img at bounding box center [331, 258] width 30 height 21
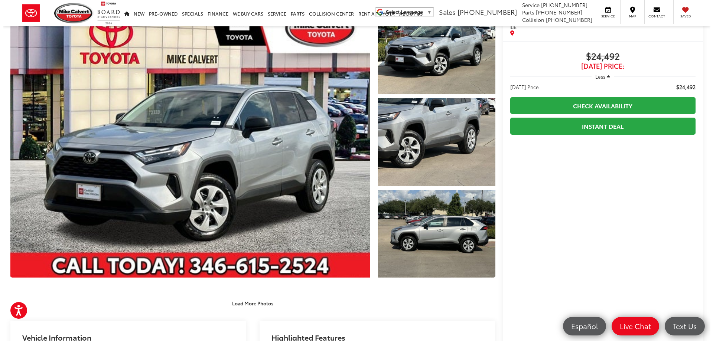
scroll to position [37, 0]
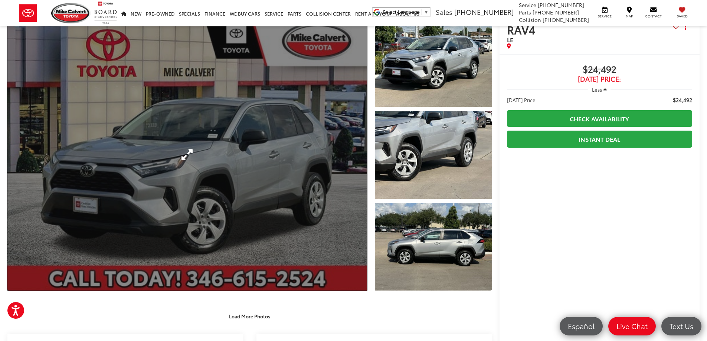
click at [245, 182] on link "Expand Photo 0" at bounding box center [186, 155] width 359 height 272
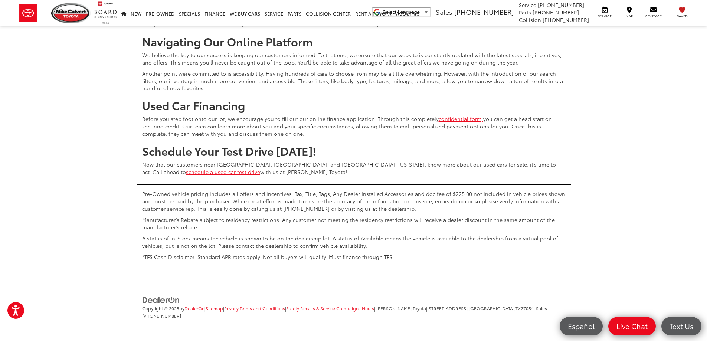
scroll to position [3639, 0]
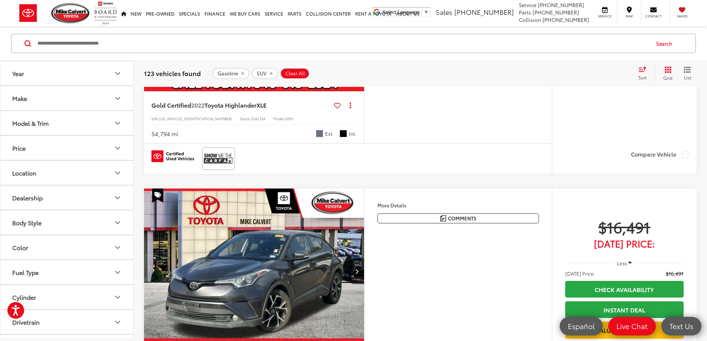
scroll to position [2005, 0]
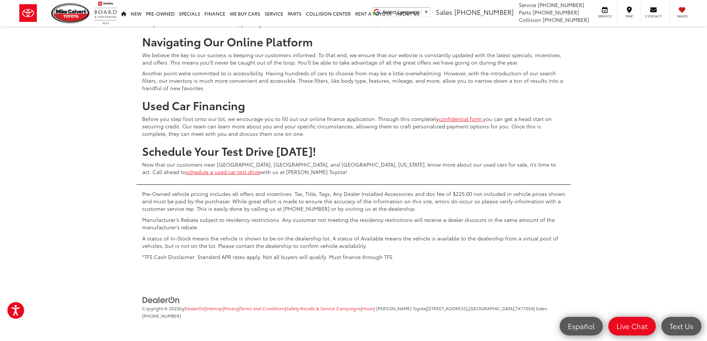
scroll to position [3602, 0]
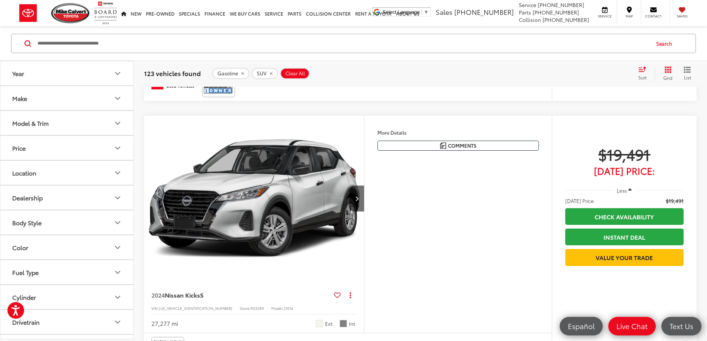
scroll to position [1337, 0]
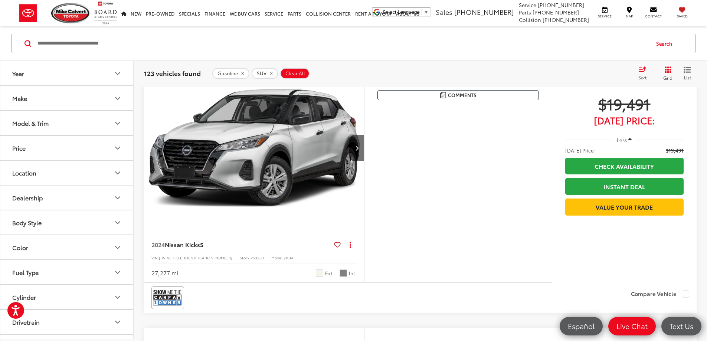
click at [226, 45] on img at bounding box center [219, 35] width 30 height 20
click at [218, 45] on img at bounding box center [219, 35] width 30 height 20
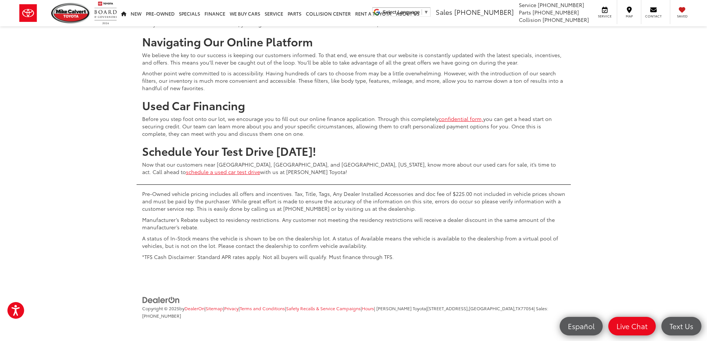
scroll to position [3639, 0]
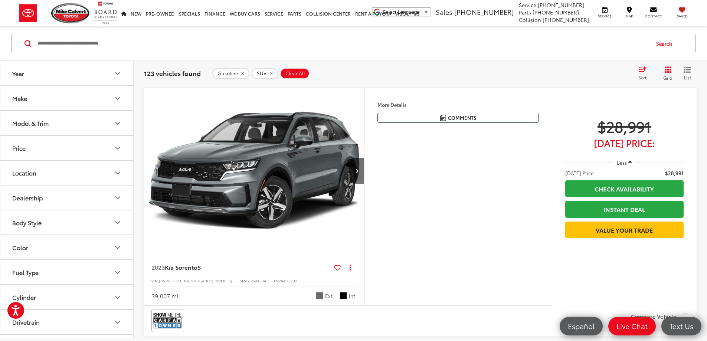
click at [117, 74] on icon "Year" at bounding box center [117, 73] width 9 height 9
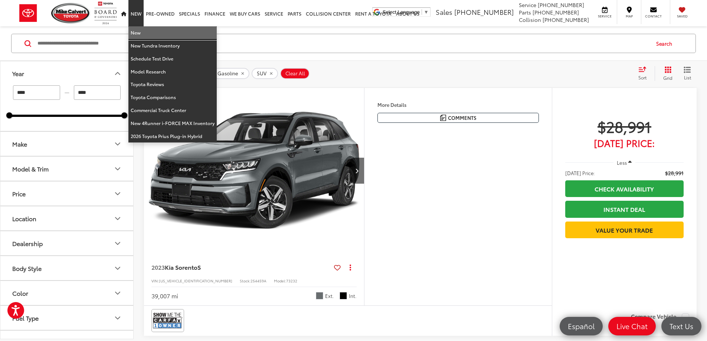
click at [134, 33] on link "New" at bounding box center [172, 32] width 88 height 13
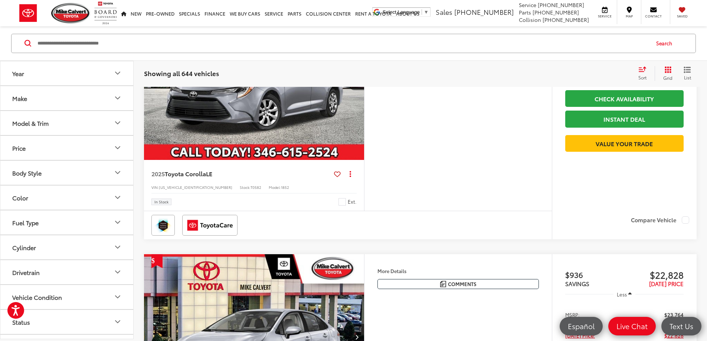
scroll to position [1263, 0]
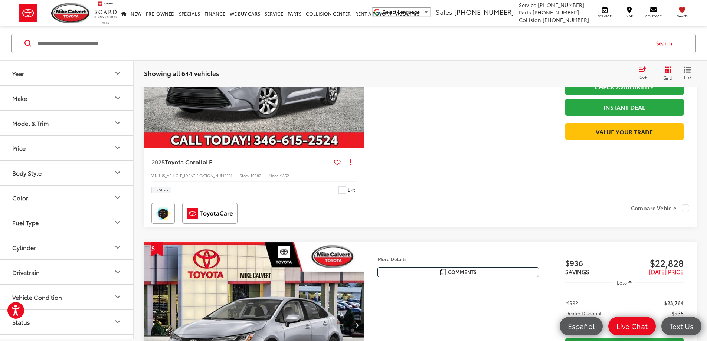
click at [115, 72] on icon "Year" at bounding box center [117, 73] width 4 height 2
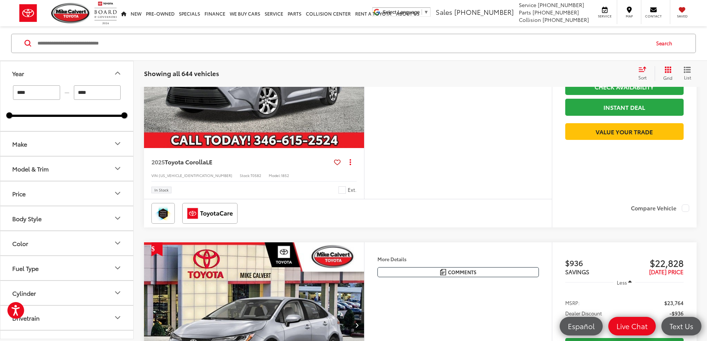
click at [117, 146] on icon "Make" at bounding box center [117, 144] width 9 height 9
click at [117, 266] on icon "Body Style" at bounding box center [117, 266] width 9 height 9
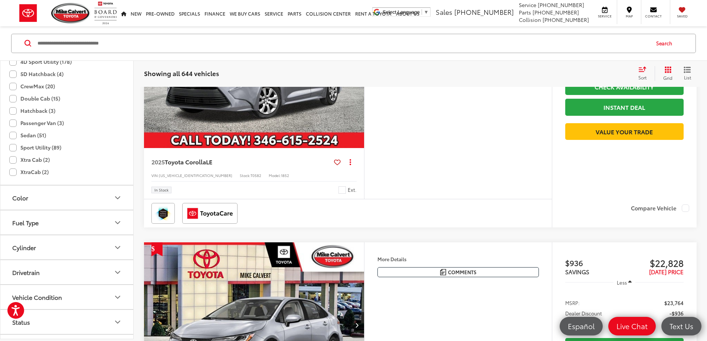
scroll to position [297, 0]
click at [113, 221] on button "Fuel Type" at bounding box center [67, 221] width 134 height 24
click at [15, 254] on label "Gasoline (383)" at bounding box center [67, 255] width 114 height 13
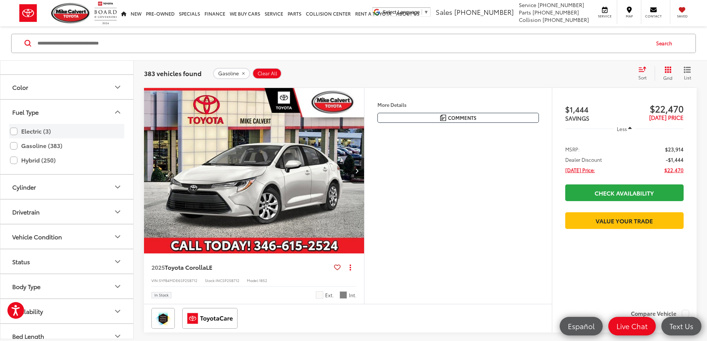
scroll to position [409, 0]
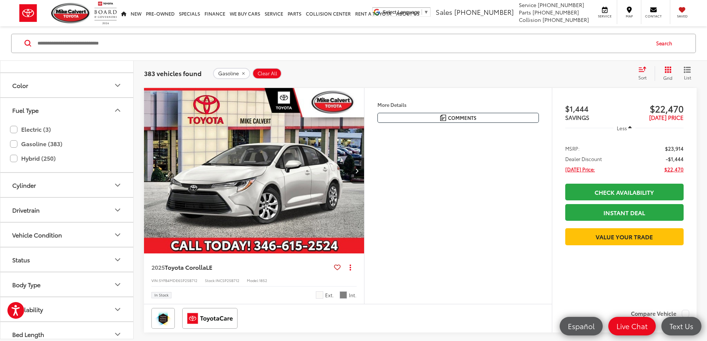
click at [114, 282] on icon "Body Type" at bounding box center [117, 284] width 9 height 9
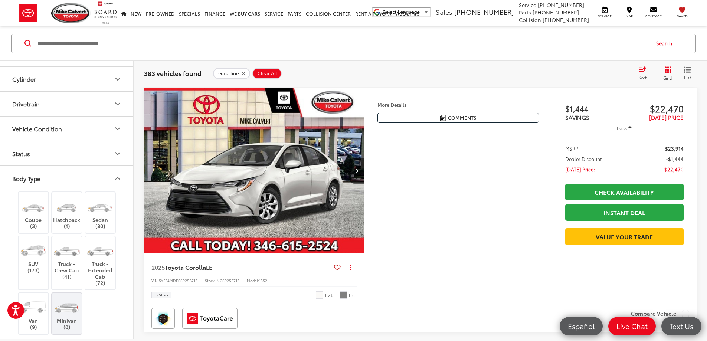
scroll to position [520, 0]
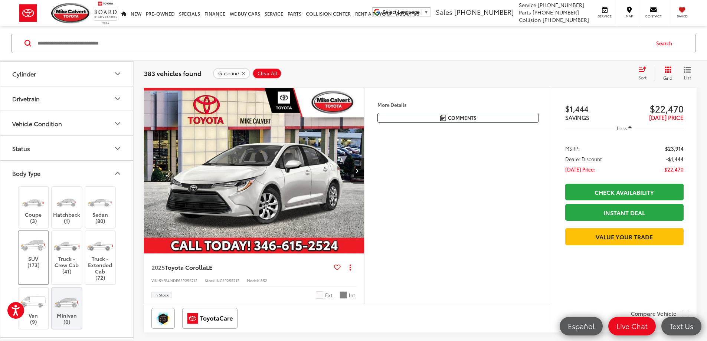
click at [34, 266] on label "SUV (173)" at bounding box center [34, 251] width 30 height 33
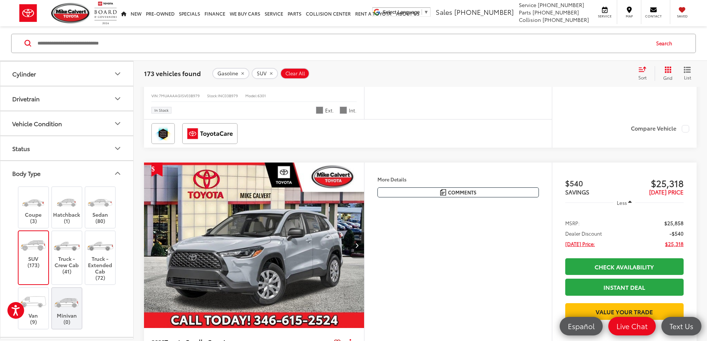
scroll to position [564, 0]
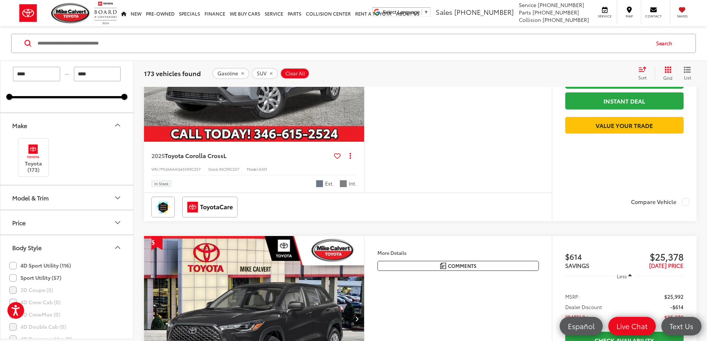
scroll to position [0, 0]
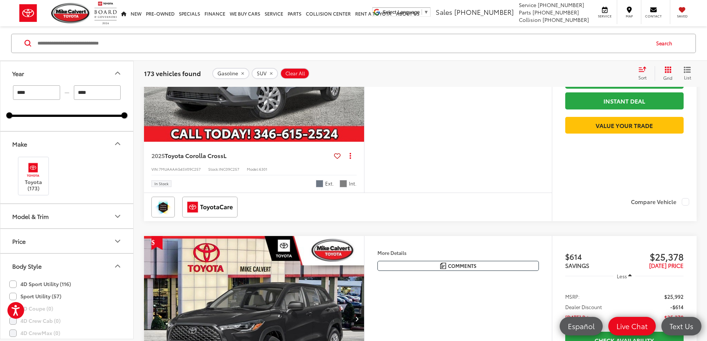
click at [30, 91] on input "****" at bounding box center [36, 92] width 47 height 14
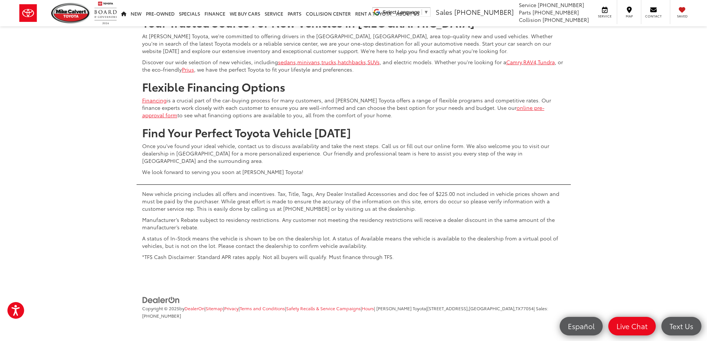
scroll to position [3758, 0]
type input "****"
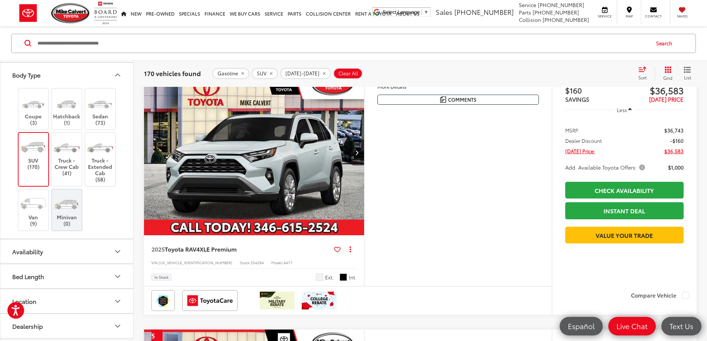
scroll to position [1716, 0]
